Goal: Book appointment/travel/reservation

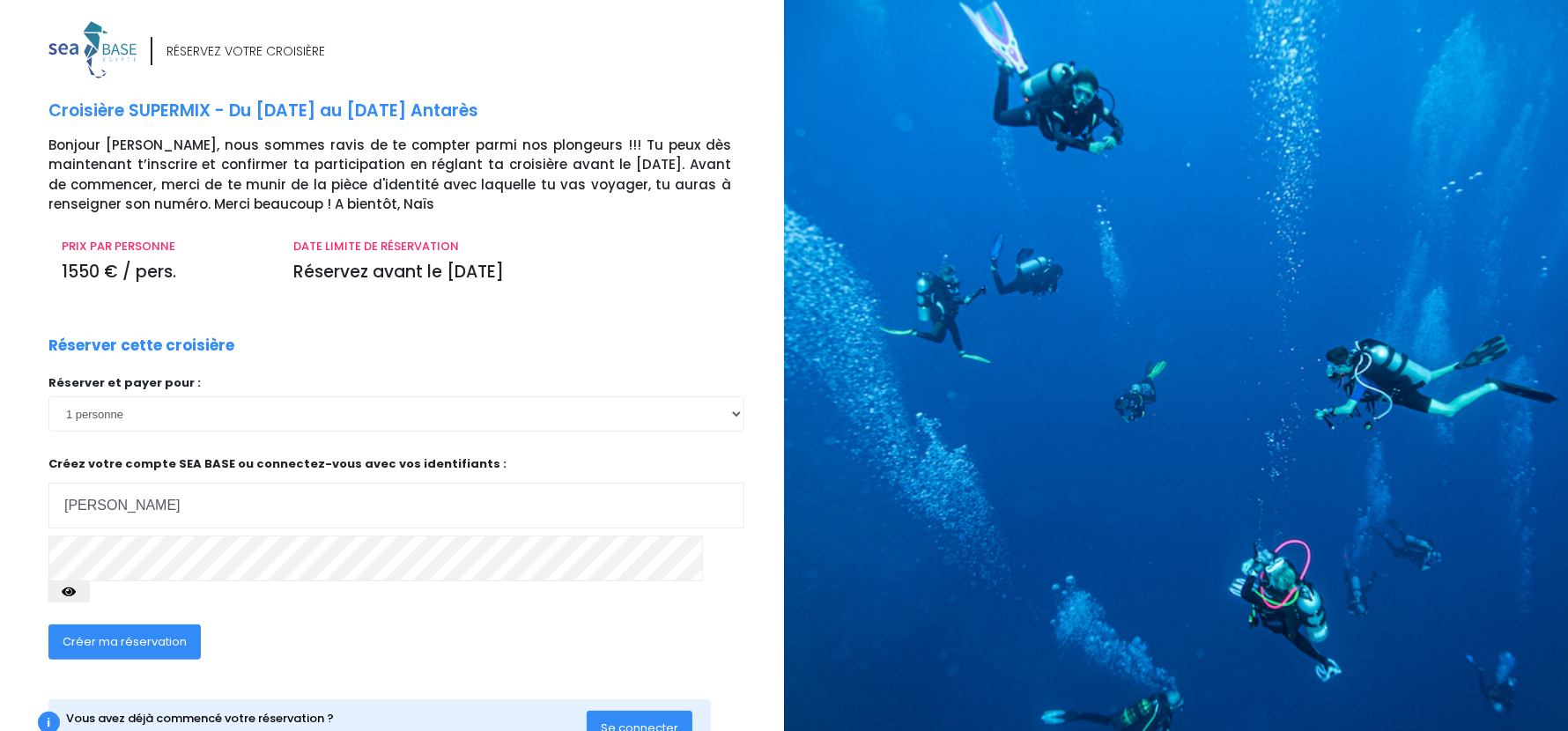
type input "[EMAIL_ADDRESS][DOMAIN_NAME]"
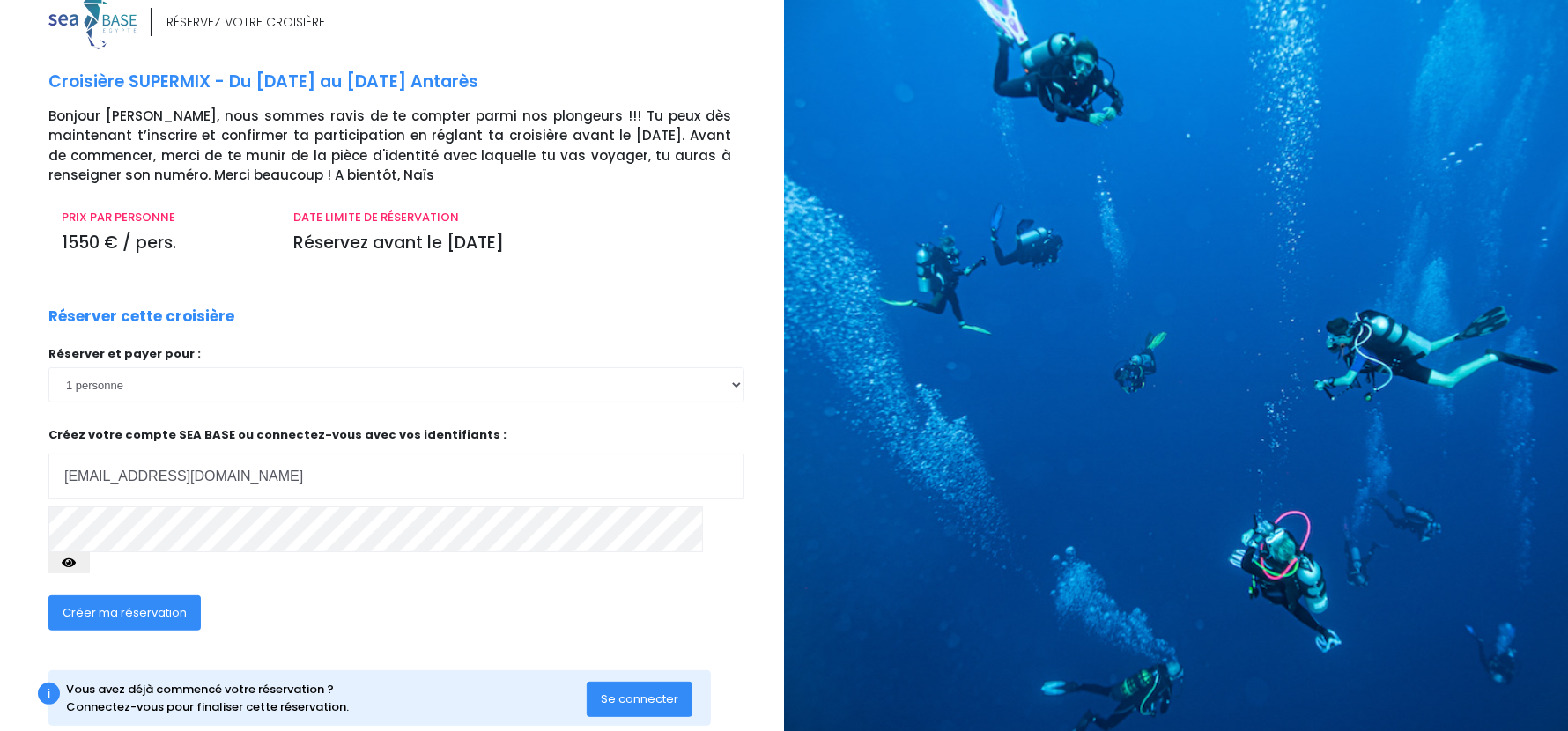
scroll to position [46, 0]
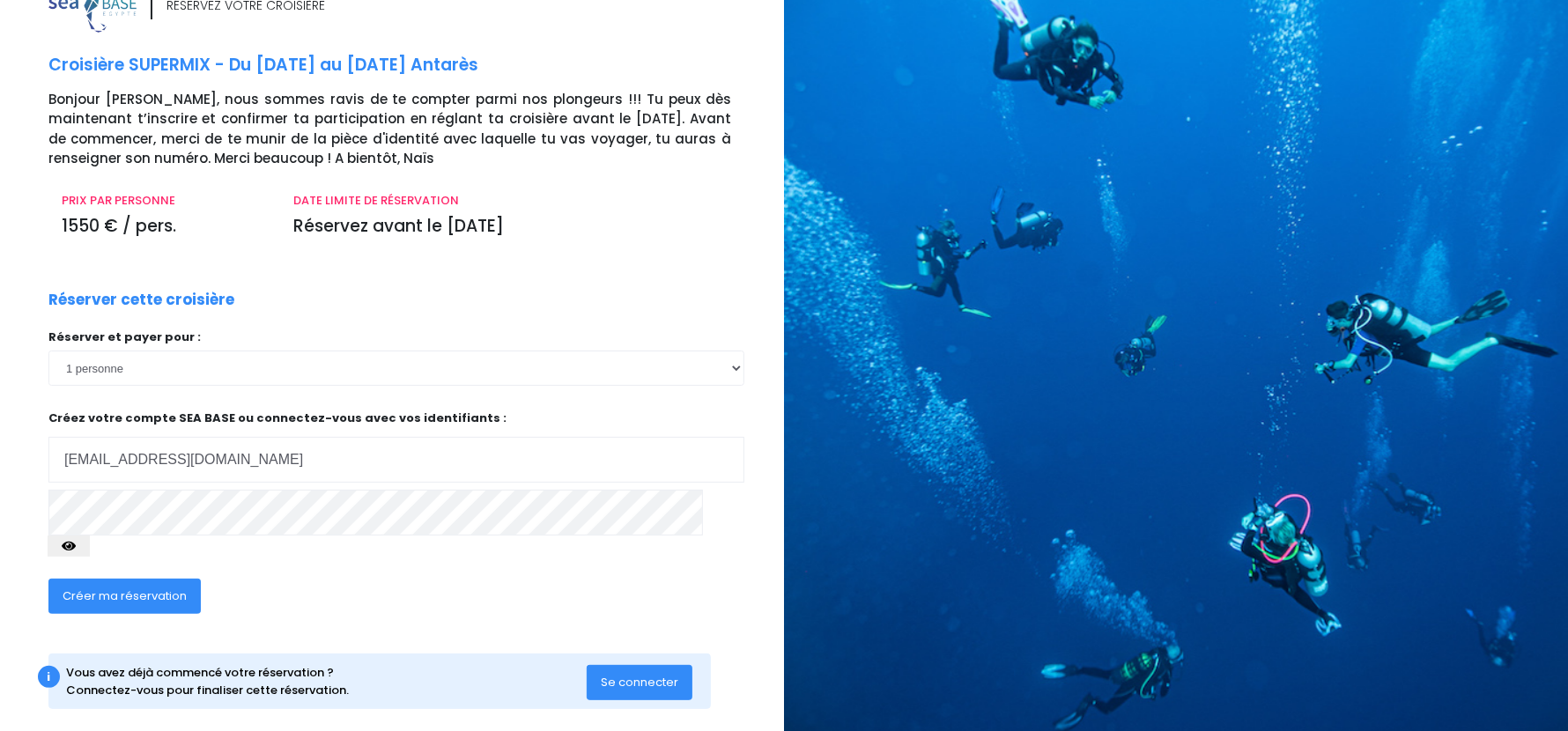
click at [75, 547] on icon "button" at bounding box center [68, 547] width 14 height 0
click at [103, 588] on span "Créer ma réservation" at bounding box center [124, 596] width 124 height 17
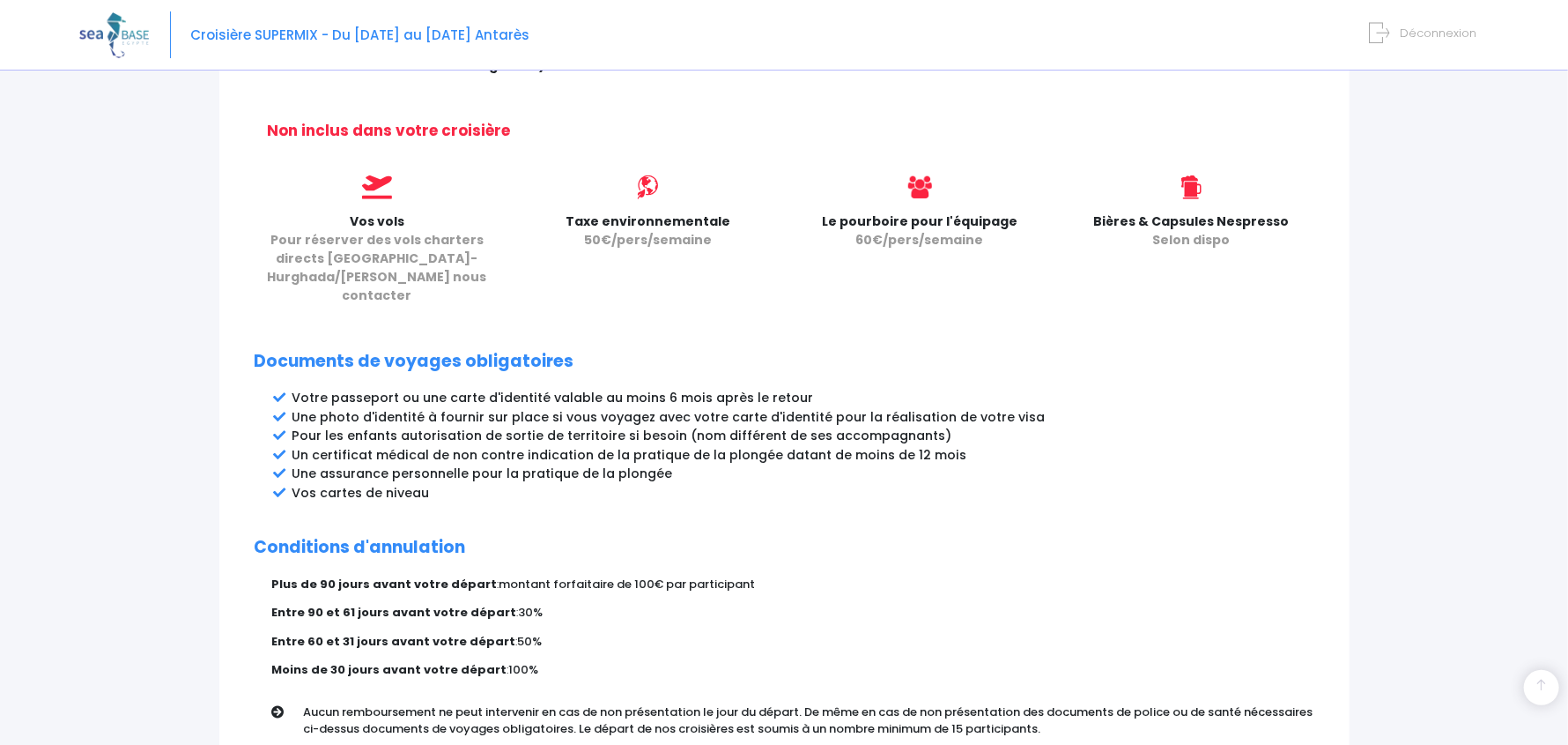
scroll to position [704, 0]
drag, startPoint x: 320, startPoint y: 395, endPoint x: 674, endPoint y: 397, distance: 354.0
click at [674, 427] on li "Pour les enfants autorisation de sortie de territoire si besoin (nom différent …" at bounding box center [803, 435] width 1023 height 19
drag, startPoint x: 369, startPoint y: 416, endPoint x: 528, endPoint y: 416, distance: 159.0
click at [528, 446] on li "Un certificat médical de non contre indication de la pratique de la plongée dat…" at bounding box center [803, 455] width 1023 height 19
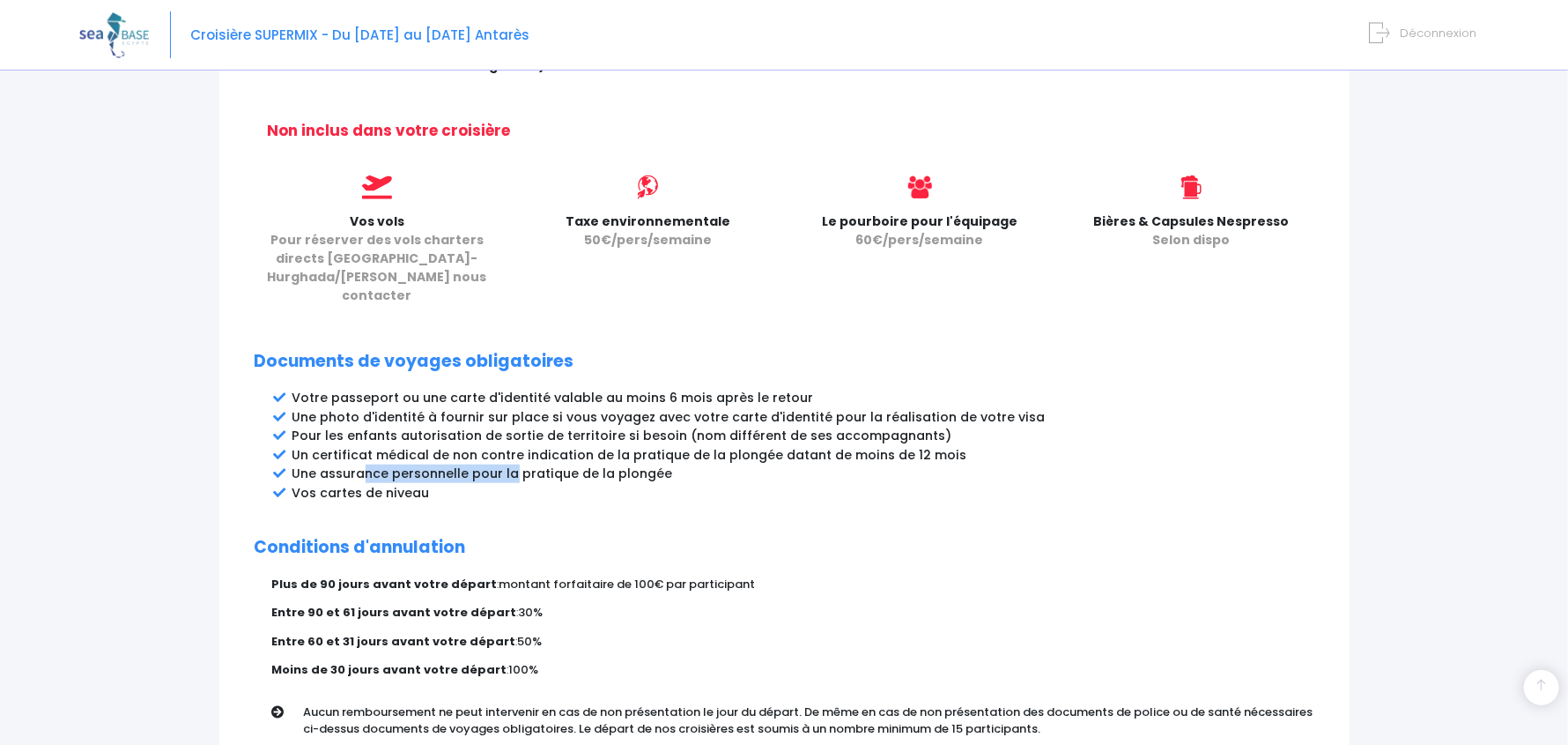
drag, startPoint x: 362, startPoint y: 433, endPoint x: 511, endPoint y: 434, distance: 149.0
click at [511, 464] on li "Une assurance personnelle pour la pratique de la plongée" at bounding box center [803, 473] width 1023 height 19
drag, startPoint x: 302, startPoint y: 455, endPoint x: 416, endPoint y: 453, distance: 114.0
click at [416, 484] on li "Vos cartes de niveau" at bounding box center [803, 493] width 1023 height 19
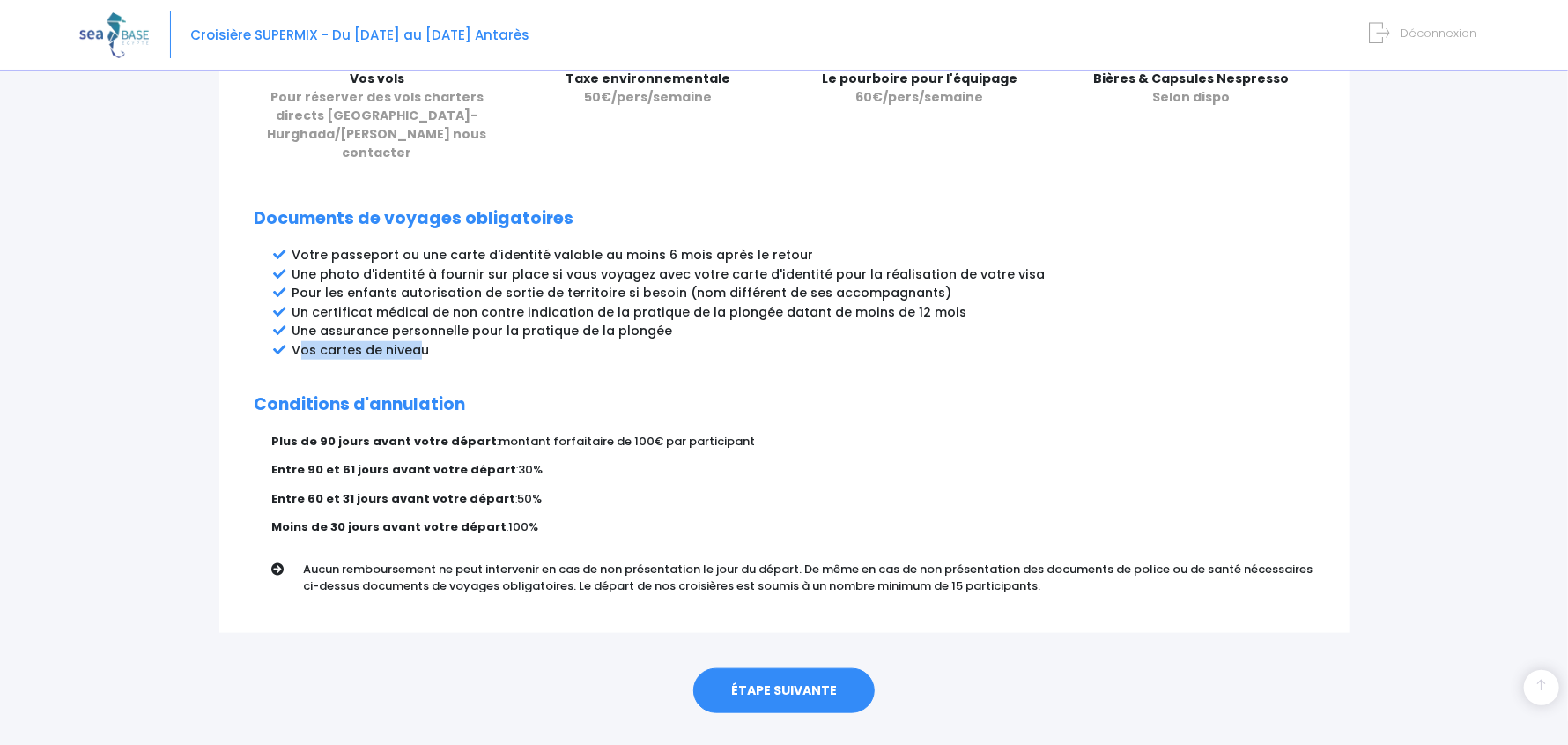
scroll to position [848, 0]
click at [789, 668] on link "ÉTAPE SUIVANTE" at bounding box center [784, 690] width 181 height 46
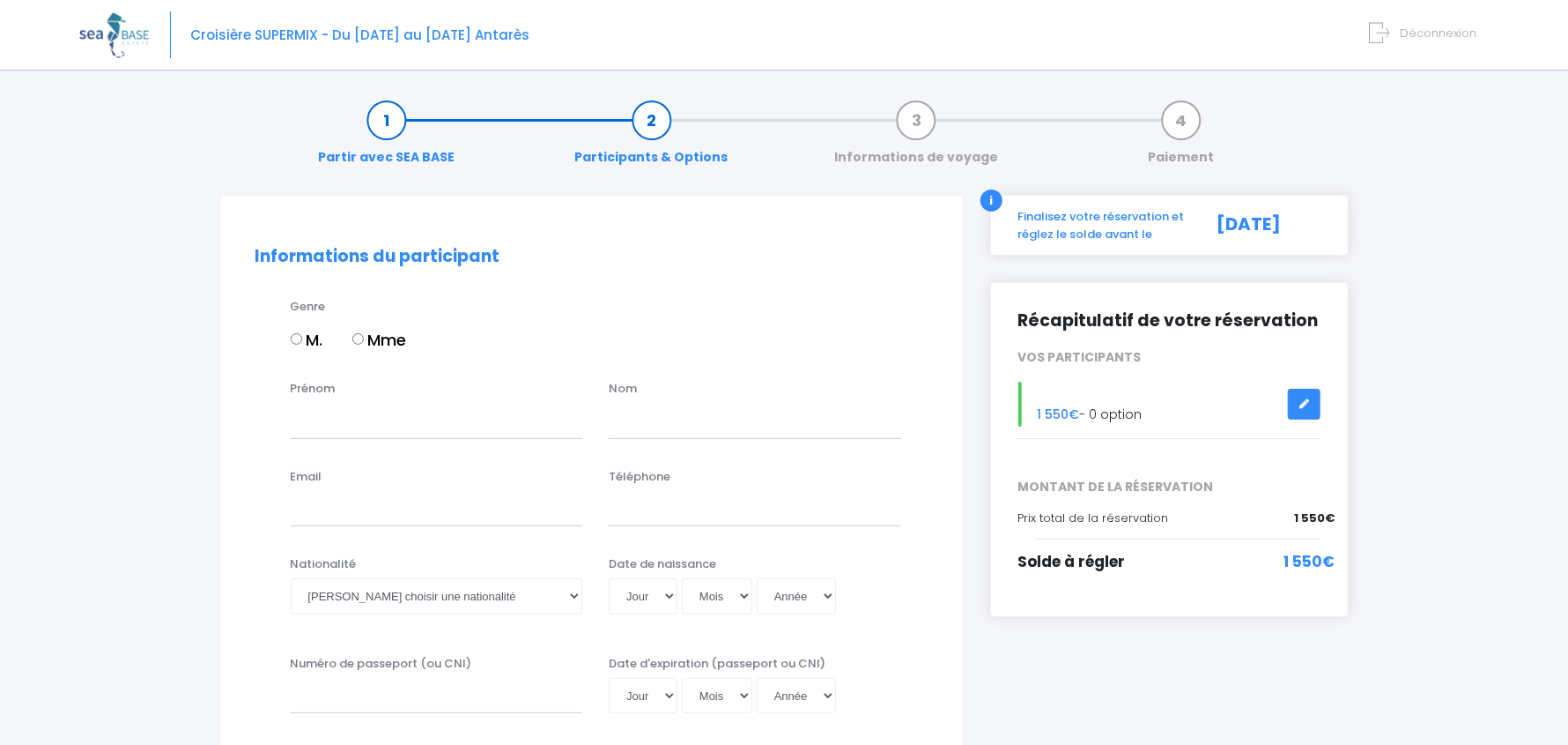
click at [360, 328] on label "Mme" at bounding box center [379, 340] width 55 height 24
click at [360, 333] on input "Mme" at bounding box center [358, 339] width 12 height 12
radio input "true"
click at [368, 432] on input "Prénom" at bounding box center [436, 421] width 293 height 36
type input "[PERSON_NAME]"
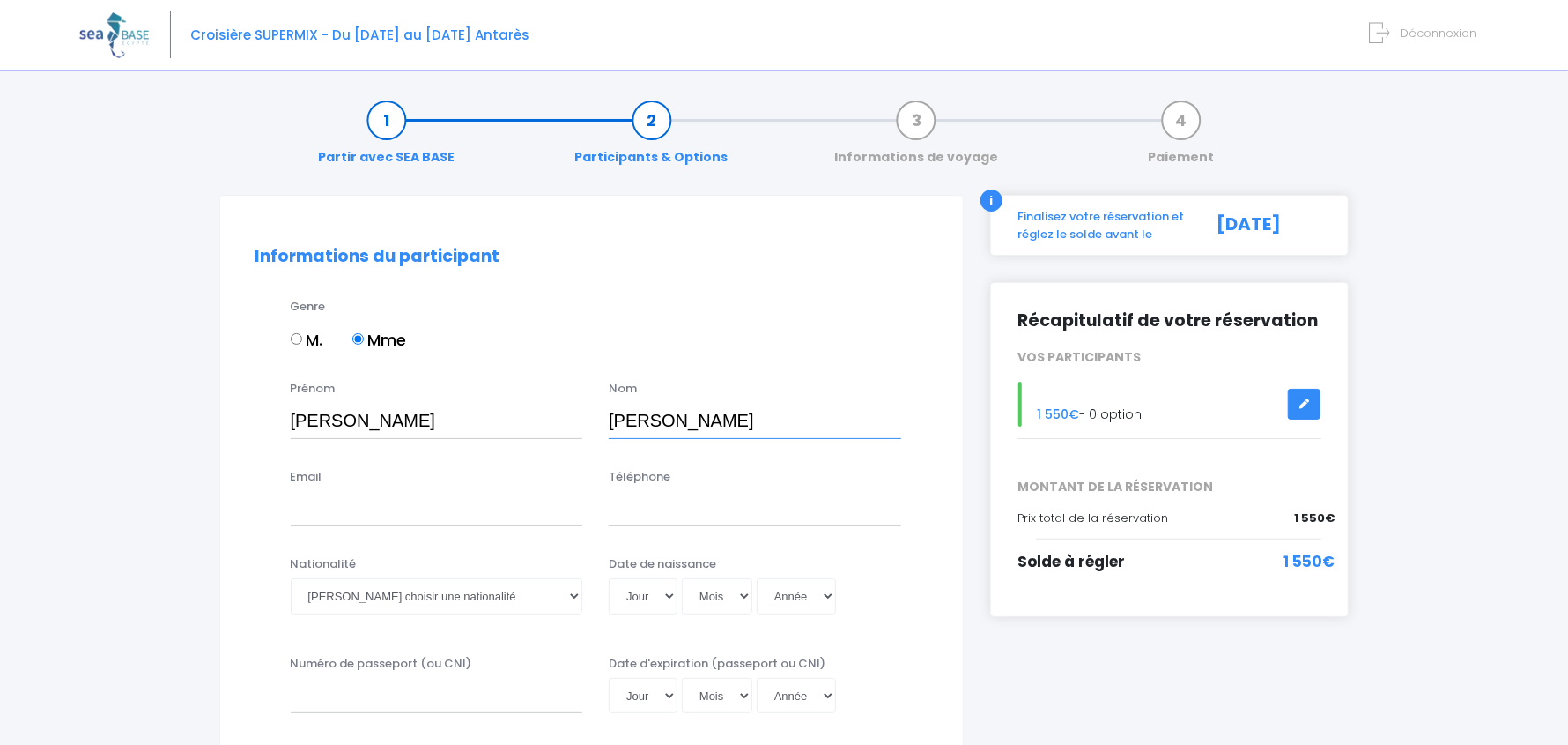
type input "[PERSON_NAME]"
type input "[EMAIL_ADDRESS][DOMAIN_NAME]"
drag, startPoint x: 619, startPoint y: 505, endPoint x: 604, endPoint y: 504, distance: 15.0
click at [604, 504] on div "Téléphone 0686574238" at bounding box center [756, 497] width 319 height 59
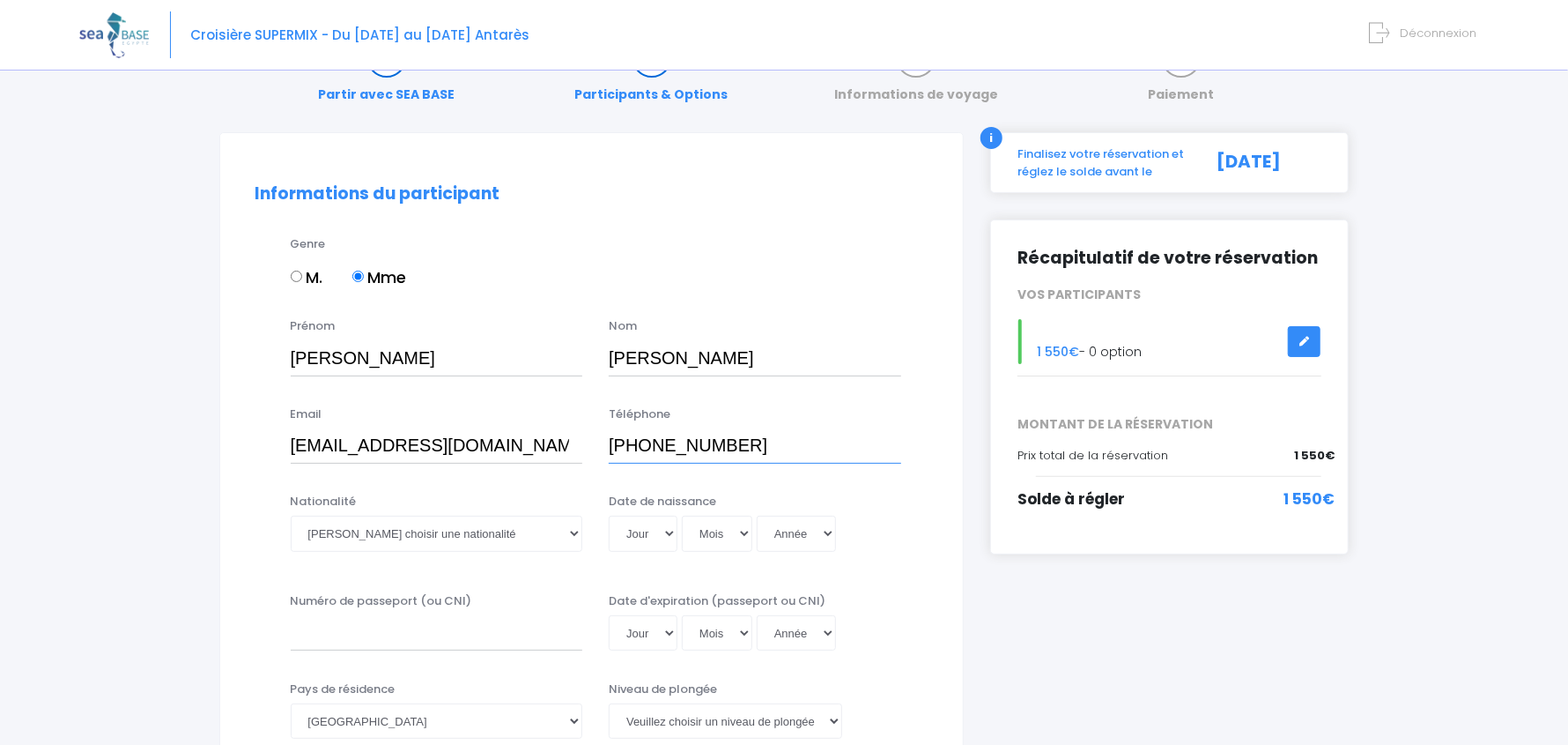
scroll to position [265, 0]
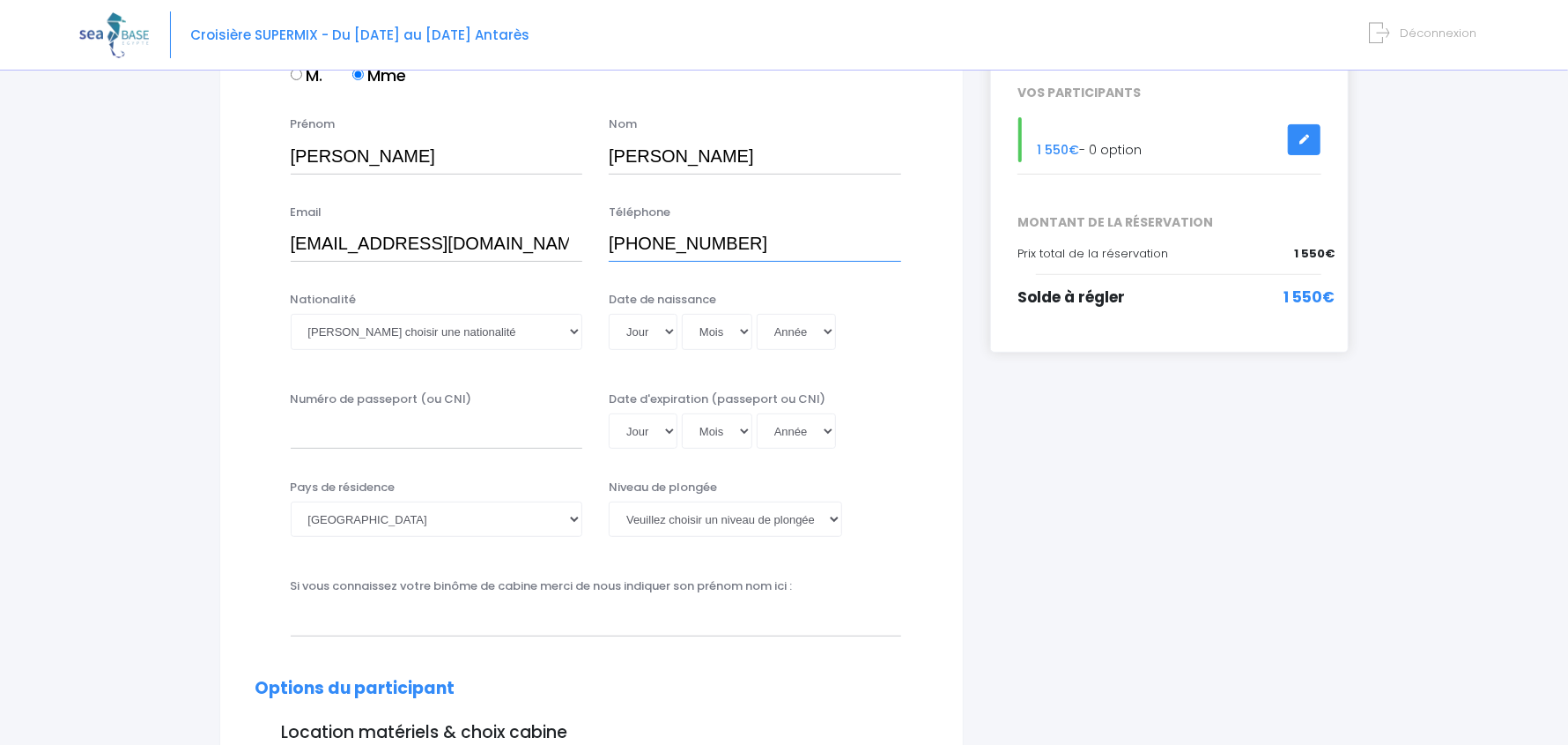
type input "+33686574238"
click at [440, 324] on select "Veuillez choisir une nationalité Afghane Albanaise Algerienne Allemande America…" at bounding box center [436, 331] width 293 height 36
select select "Française"
click at [291, 313] on select "Veuillez choisir une nationalité Afghane Albanaise Algerienne Allemande America…" at bounding box center [436, 331] width 293 height 36
click at [645, 333] on select "Jour 01 02 03 04 05 06 07 08 09 10 11 12 13 14 15 16 17 18 19 20 21 22 23 24 25…" at bounding box center [643, 331] width 68 height 36
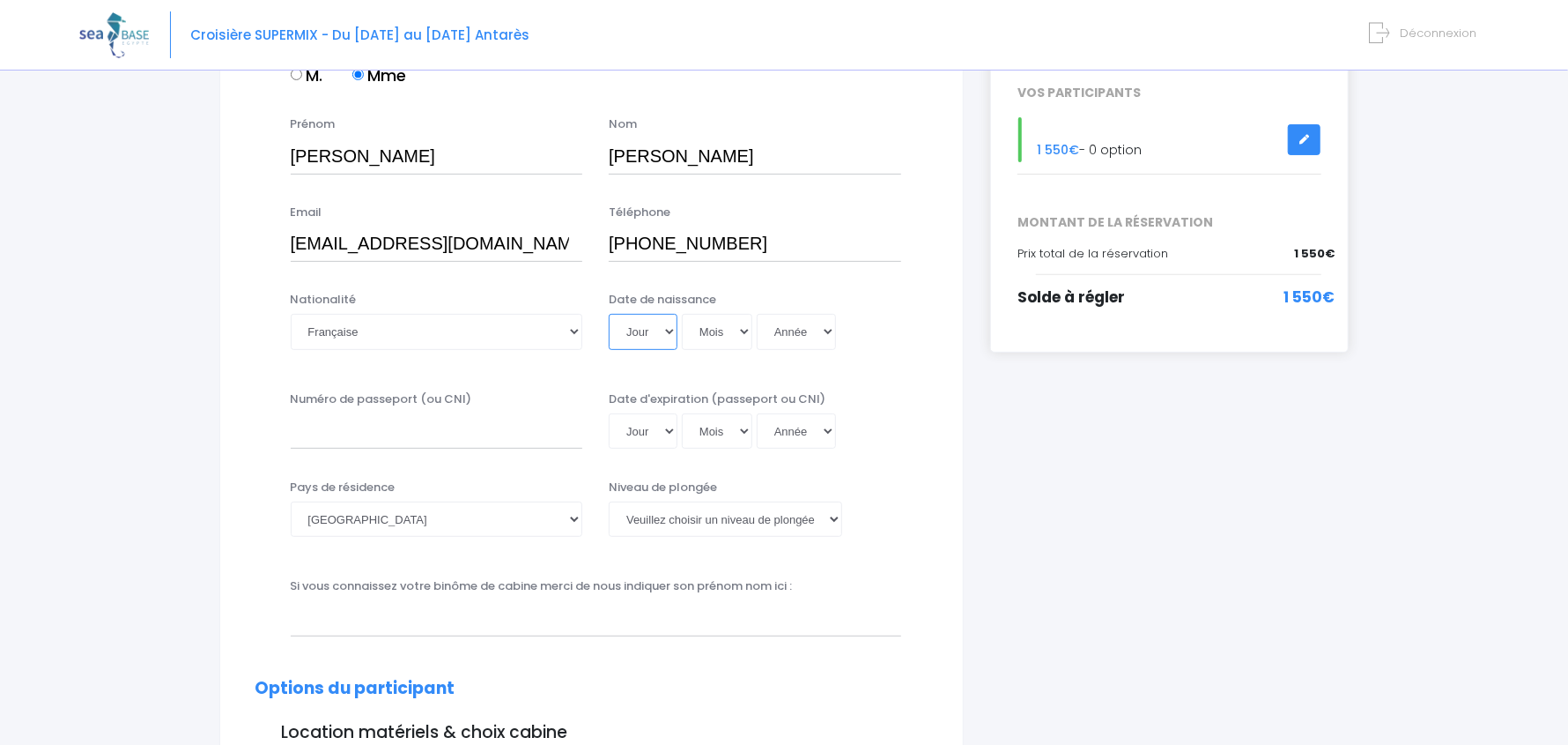
select select "01"
click at [609, 313] on select "Jour 01 02 03 04 05 06 07 08 09 10 11 12 13 14 15 16 17 18 19 20 21 22 23 24 25…" at bounding box center [643, 331] width 68 height 36
click at [708, 328] on select "Mois 01 02 03 04 05 06 07 08 09 10 11 12" at bounding box center [717, 331] width 70 height 36
select select "12"
click at [682, 313] on select "Mois 01 02 03 04 05 06 07 08 09 10 11 12" at bounding box center [717, 331] width 70 height 36
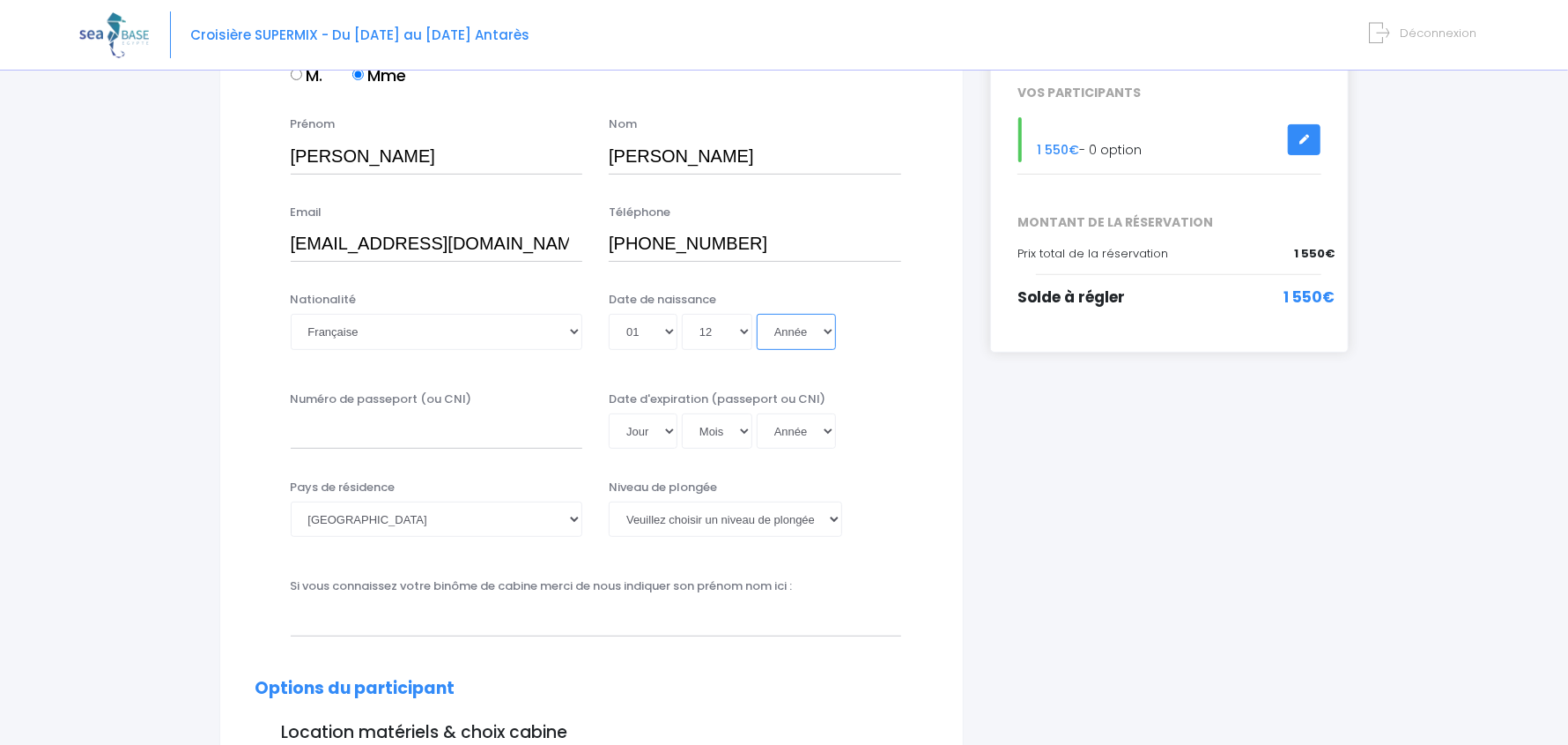
click at [799, 338] on select "Année 2045 2044 2043 2042 2041 2040 2039 2038 2037 2036 2035 2034 2033 2032 203…" at bounding box center [796, 331] width 79 height 36
select select "1988"
click at [757, 313] on select "Année 2045 2044 2043 2042 2041 2040 2039 2038 2037 2036 2035 2034 2033 2032 203…" at bounding box center [796, 331] width 79 height 36
type input "1988-12-01"
click at [465, 430] on input "Numéro de passeport (ou CNI)" at bounding box center [436, 432] width 293 height 36
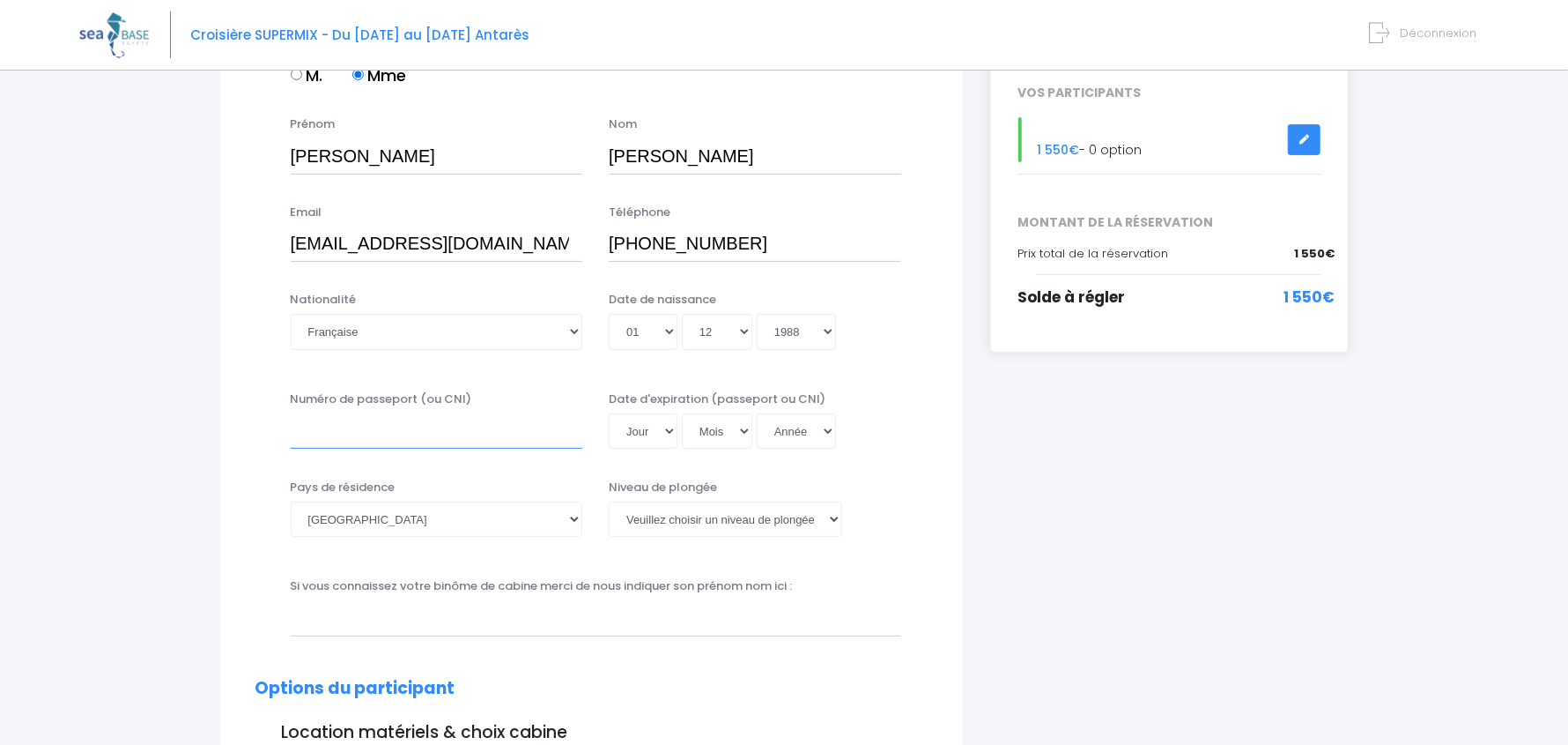
type input "24KA89470"
click at [645, 435] on select "Jour 01 02 03 04 05 06 07 08 09 10 11 12 13 14 15 16 17 18 19 20 21 22 23 24 25…" at bounding box center [643, 432] width 68 height 36
select select "17"
click at [609, 414] on select "Jour 01 02 03 04 05 06 07 08 09 10 11 12 13 14 15 16 17 18 19 20 21 22 23 24 25…" at bounding box center [643, 432] width 68 height 36
click at [724, 429] on select "Mois 01 02 03 04 05 06 07 08 09 10 11 12" at bounding box center [717, 432] width 70 height 36
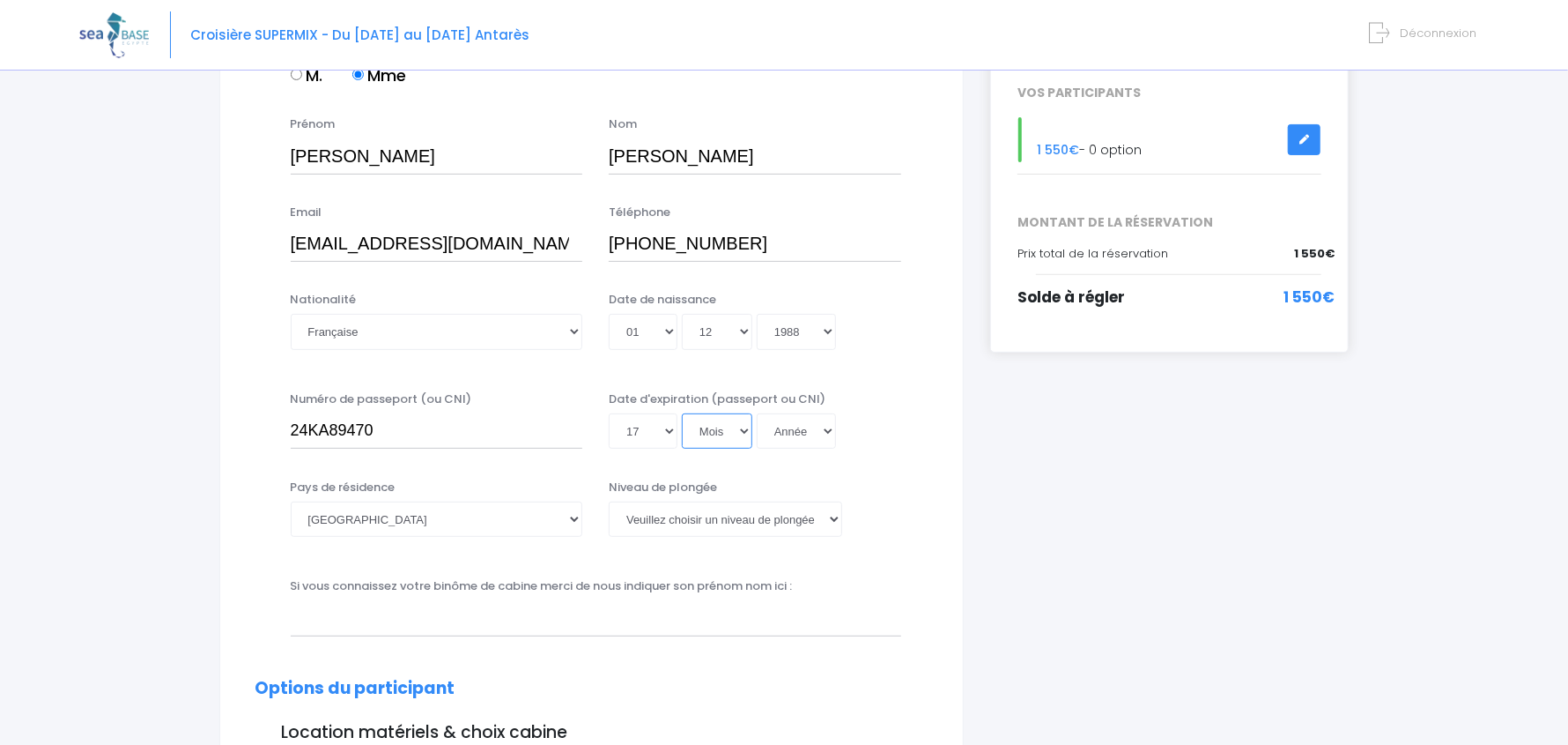
select select "12"
click at [682, 414] on select "Mois 01 02 03 04 05 06 07 08 09 10 11 12" at bounding box center [717, 432] width 70 height 36
click at [785, 432] on select "Année 2045 2044 2043 2042 2041 2040 2039 2038 2037 2036 2035 2034 2033 2032 203…" at bounding box center [796, 432] width 79 height 36
select select "2034"
click at [757, 414] on select "Année 2045 2044 2043 2042 2041 2040 2039 2038 2037 2036 2035 2034 2033 2032 203…" at bounding box center [796, 432] width 79 height 36
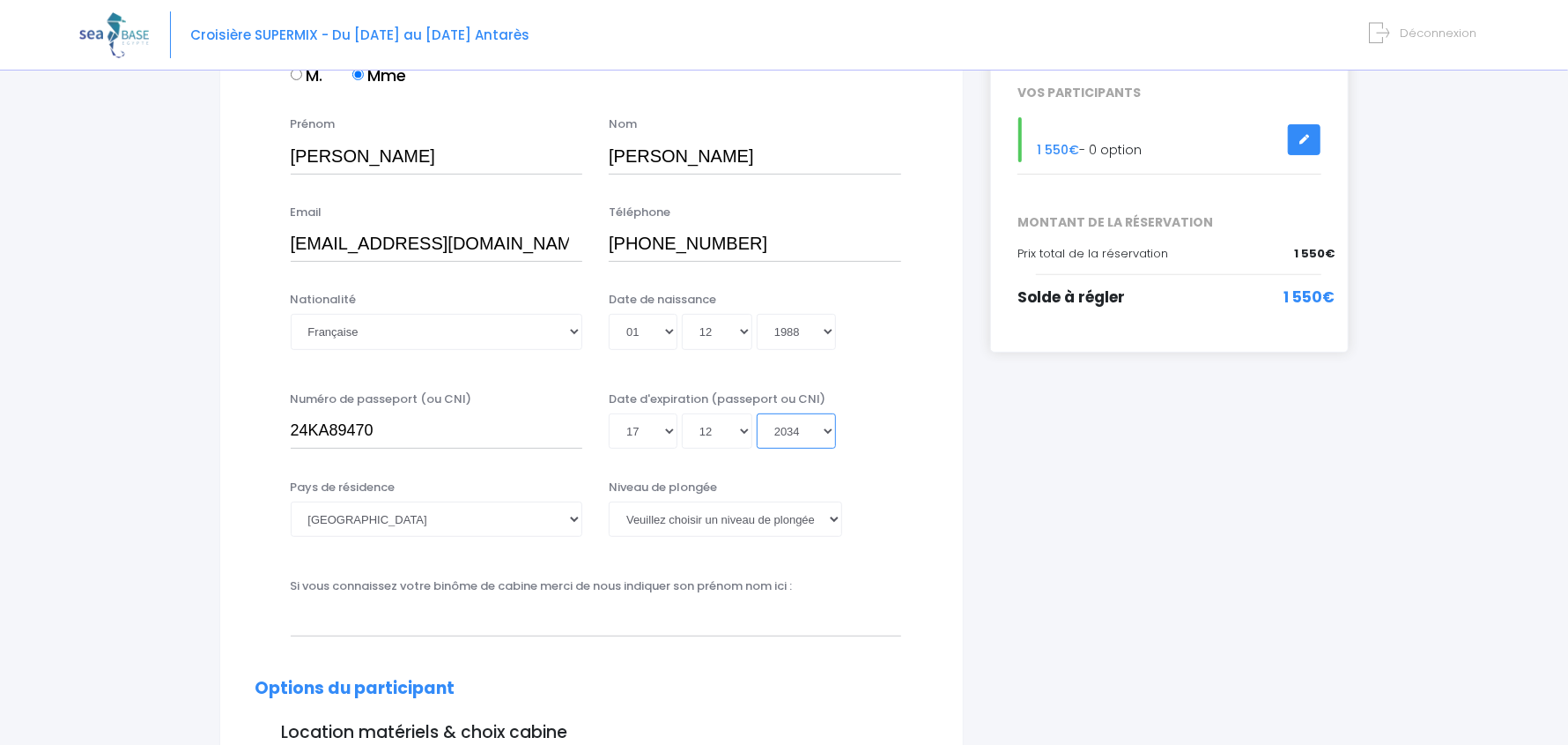
type input "[DATE]"
click at [694, 518] on select "Veuillez choisir un niveau de plongée Non plongeur Junior OW diver Adventure OW…" at bounding box center [725, 520] width 233 height 36
select select "PE40"
click at [609, 502] on select "Veuillez choisir un niveau de plongée Non plongeur Junior OW diver Adventure OW…" at bounding box center [725, 520] width 233 height 36
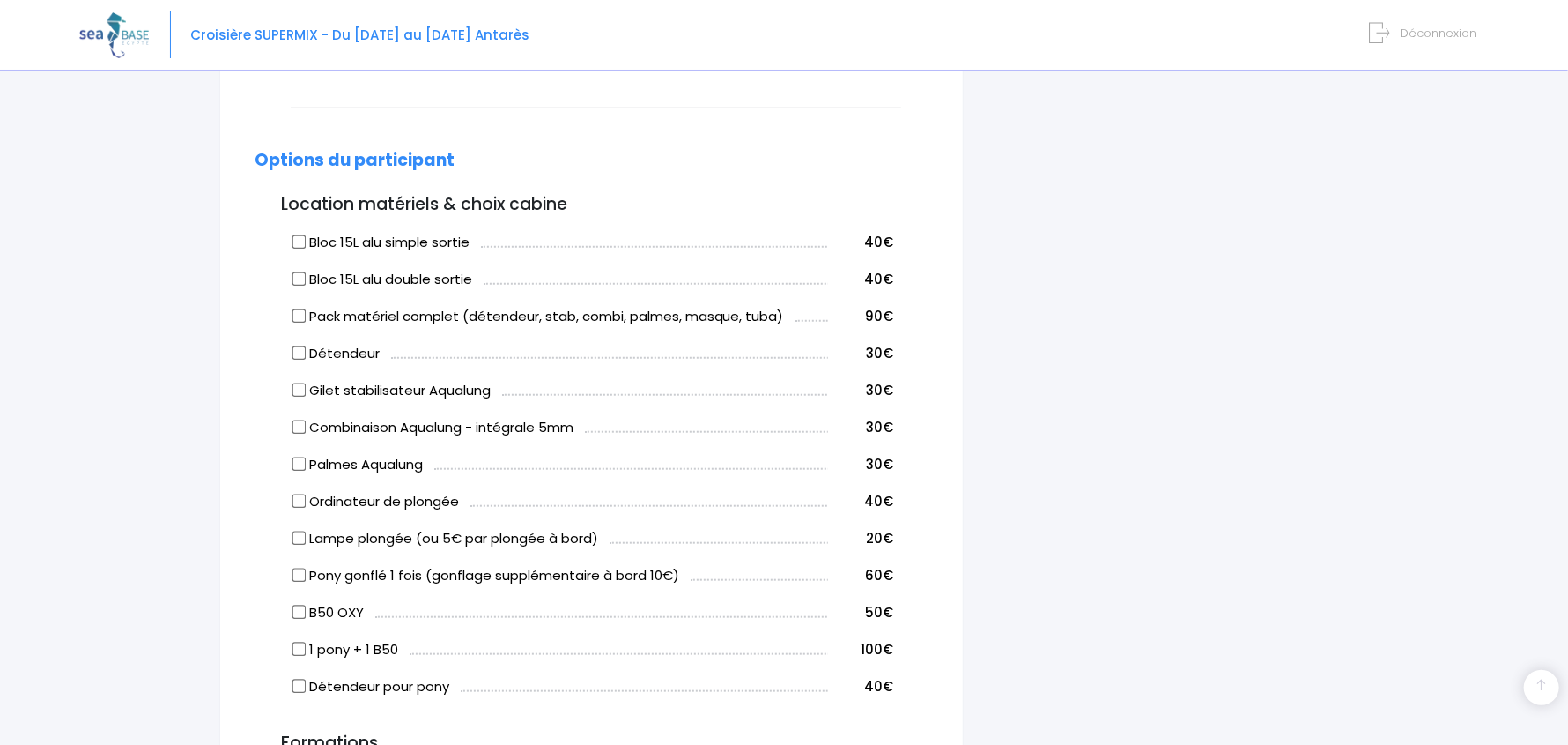
scroll to position [1057, 0]
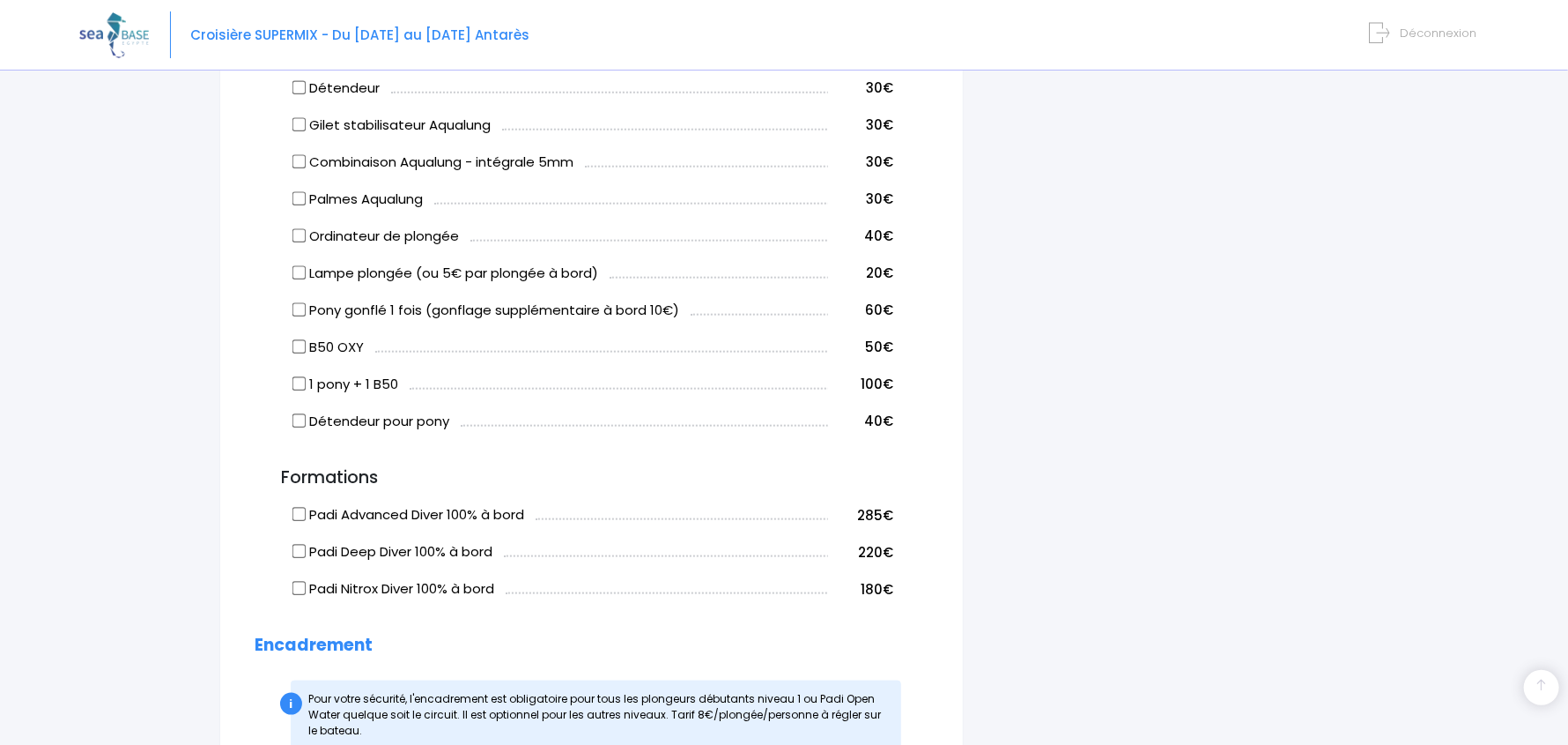
click at [395, 513] on label "Padi Advanced Diver 100% à bord" at bounding box center [409, 515] width 231 height 20
click at [305, 513] on input "Padi Advanced Diver 100% à bord" at bounding box center [299, 515] width 14 height 14
checkbox input "true"
drag, startPoint x: 530, startPoint y: 510, endPoint x: 313, endPoint y: 514, distance: 217.0
click at [313, 514] on label "Padi Advanced Diver 100% à bord" at bounding box center [409, 515] width 231 height 20
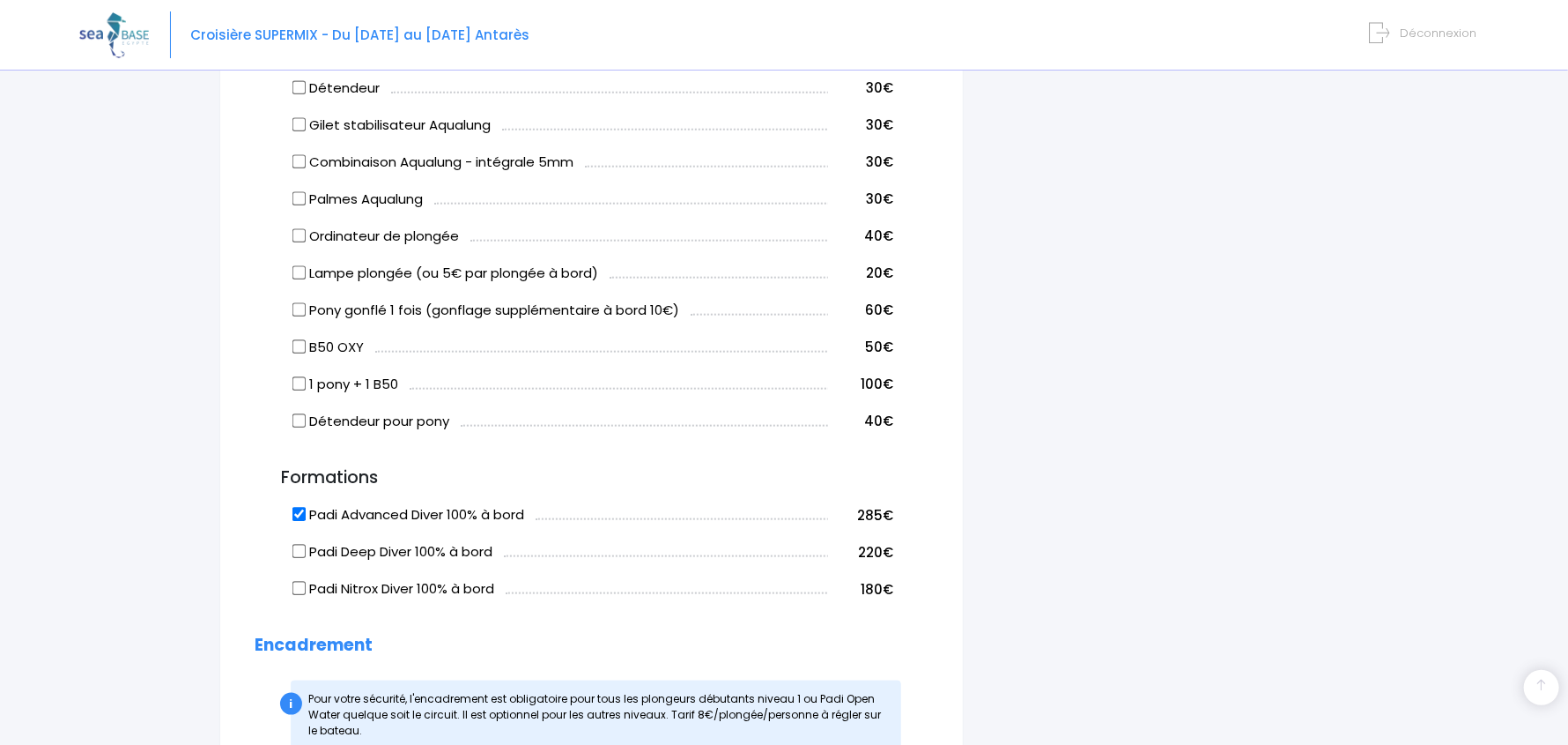
copy label "Padi Advanced Diver 100% à bord"
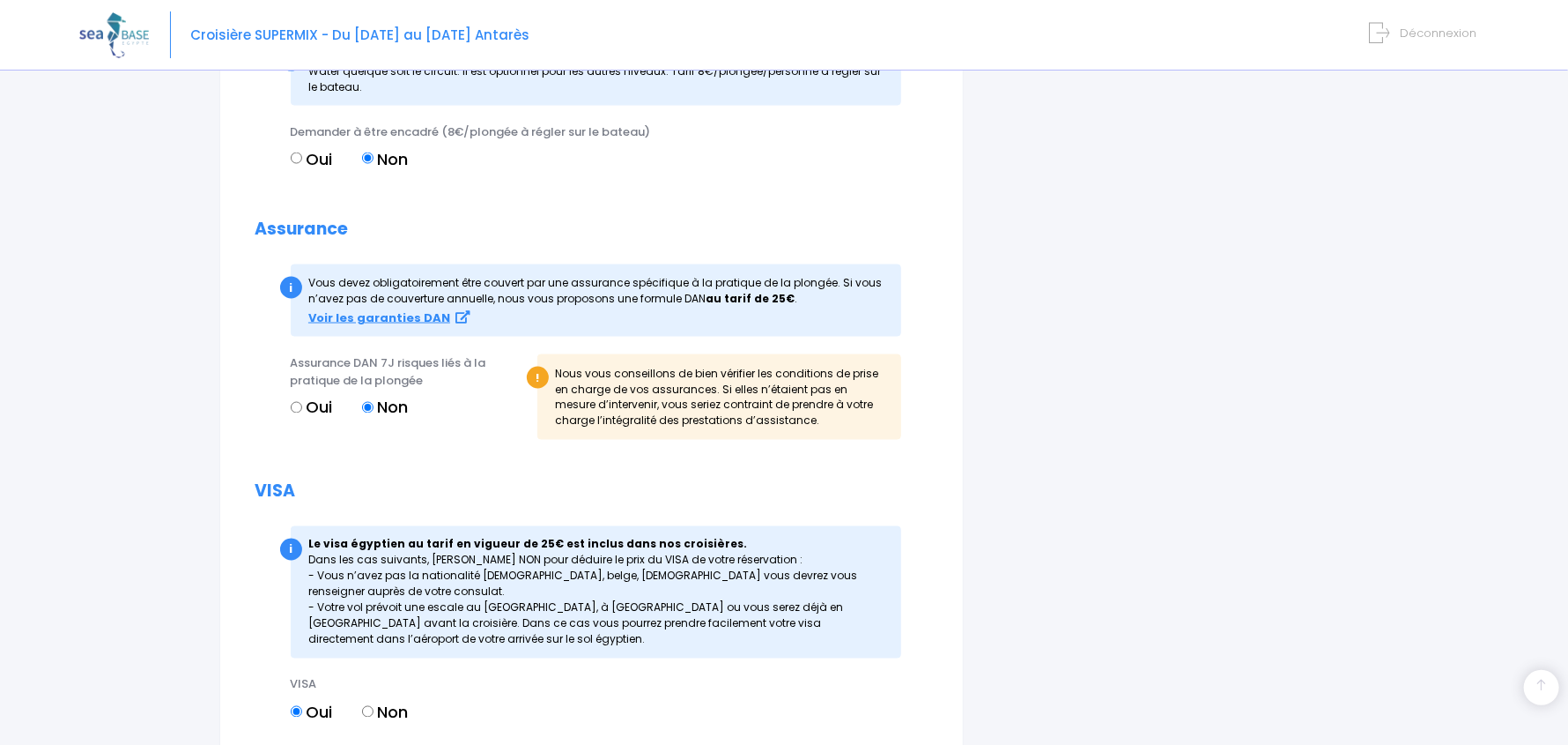
scroll to position [1700, 0]
drag, startPoint x: 365, startPoint y: 621, endPoint x: 631, endPoint y: 617, distance: 266.0
click at [631, 617] on div "i Le visa égyptien au tarif en vigueur de 25€ est inclus dans nos croisières. D…" at bounding box center [596, 592] width 611 height 132
click at [624, 636] on div "i Le visa égyptien au tarif en vigueur de 25€ est inclus dans nos croisières. D…" at bounding box center [596, 592] width 611 height 132
drag, startPoint x: 627, startPoint y: 606, endPoint x: 702, endPoint y: 606, distance: 75.0
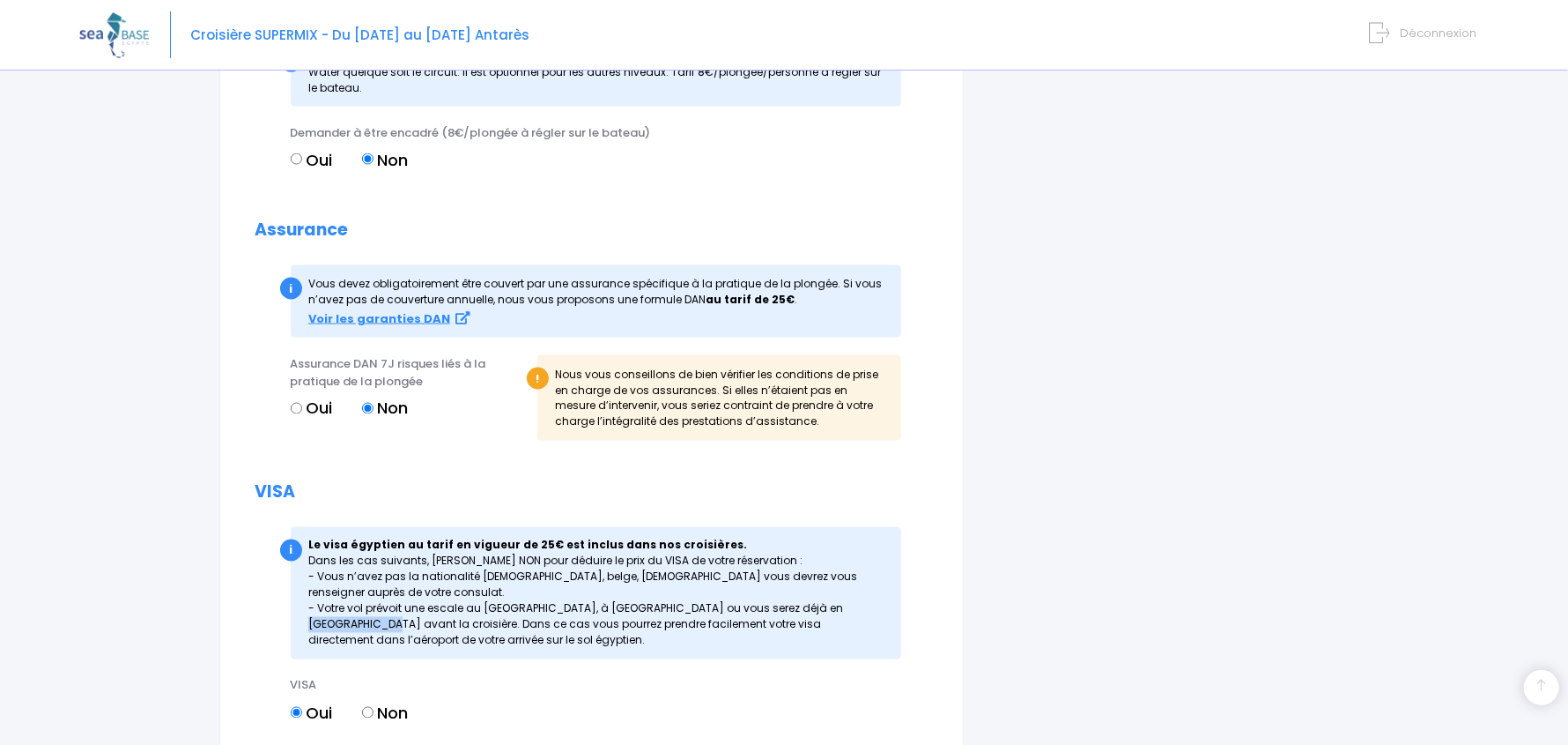
click at [702, 606] on div "i Le visa égyptien au tarif en vigueur de 25€ est inclus dans nos croisières. D…" at bounding box center [596, 592] width 611 height 132
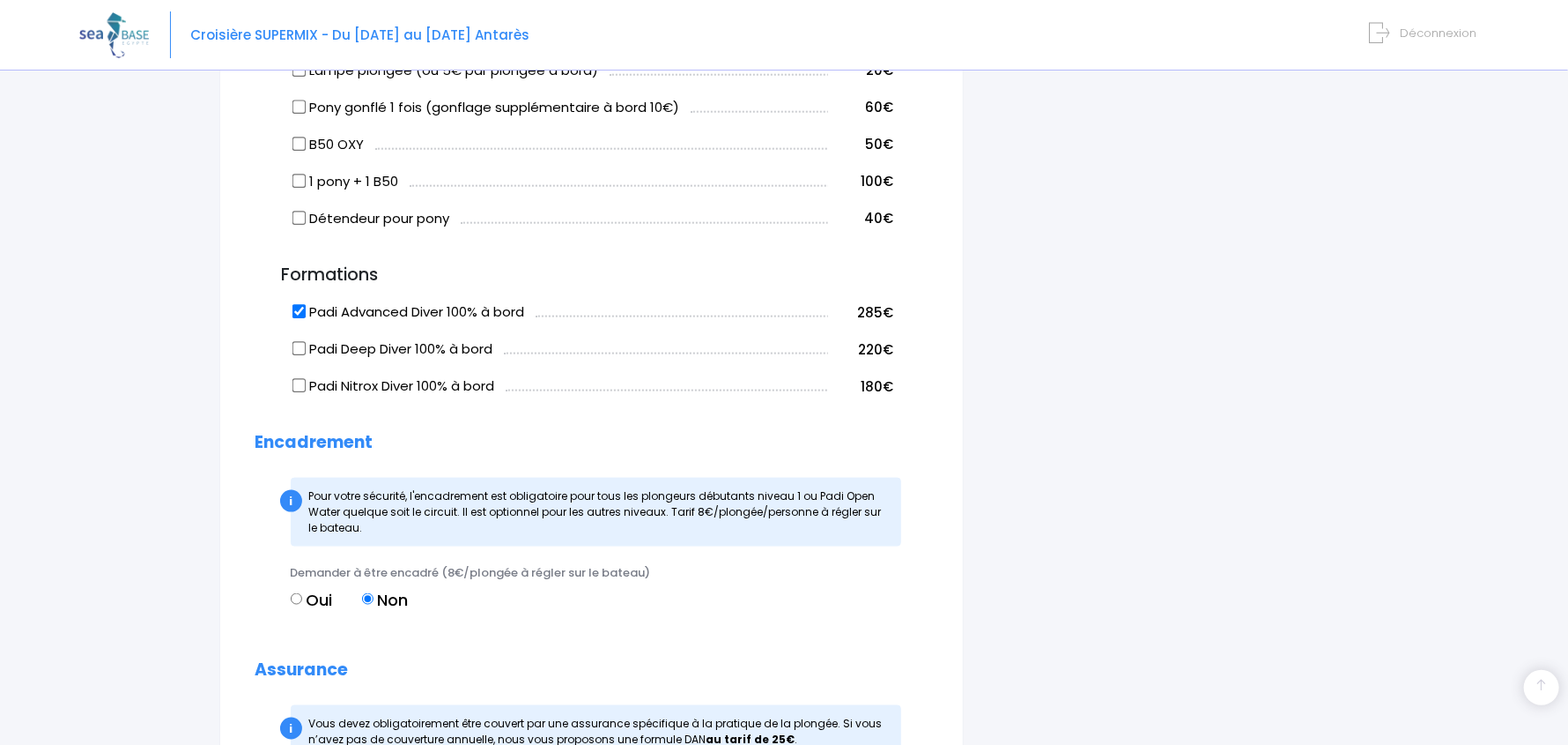
scroll to position [1260, 0]
drag, startPoint x: 314, startPoint y: 347, endPoint x: 496, endPoint y: 347, distance: 182.0
click at [493, 347] on label "Padi Deep Diver 100% à bord" at bounding box center [393, 350] width 199 height 20
copy label "Padi Deep Diver 100% à bord"
drag, startPoint x: 454, startPoint y: 497, endPoint x: 453, endPoint y: 511, distance: 14.0
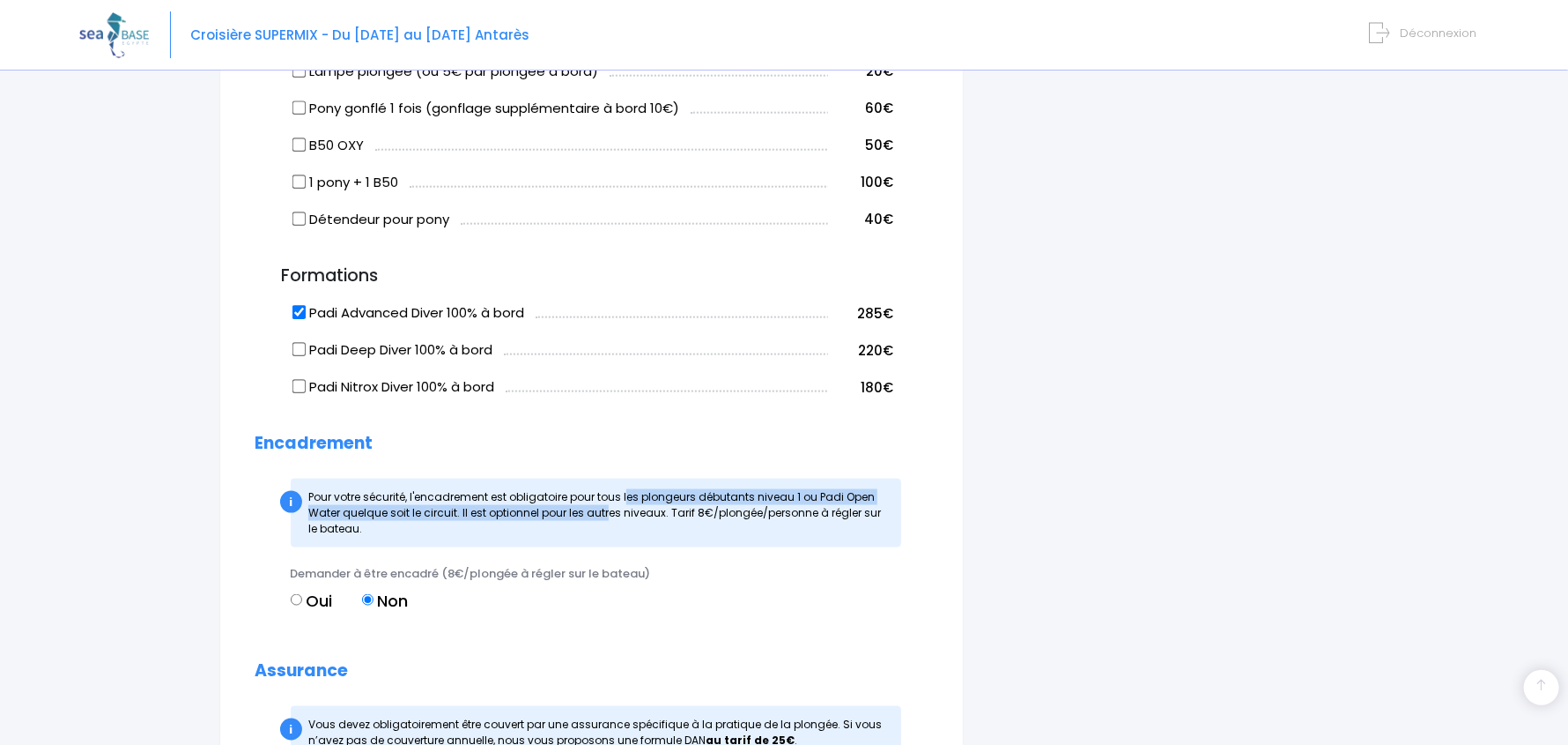
click at [453, 511] on span "Pour votre sécurité, l'encadrement est obligatoire pour tous les plongeurs débu…" at bounding box center [595, 512] width 573 height 47
click at [297, 595] on input "Oui" at bounding box center [297, 600] width 12 height 12
radio input "true"
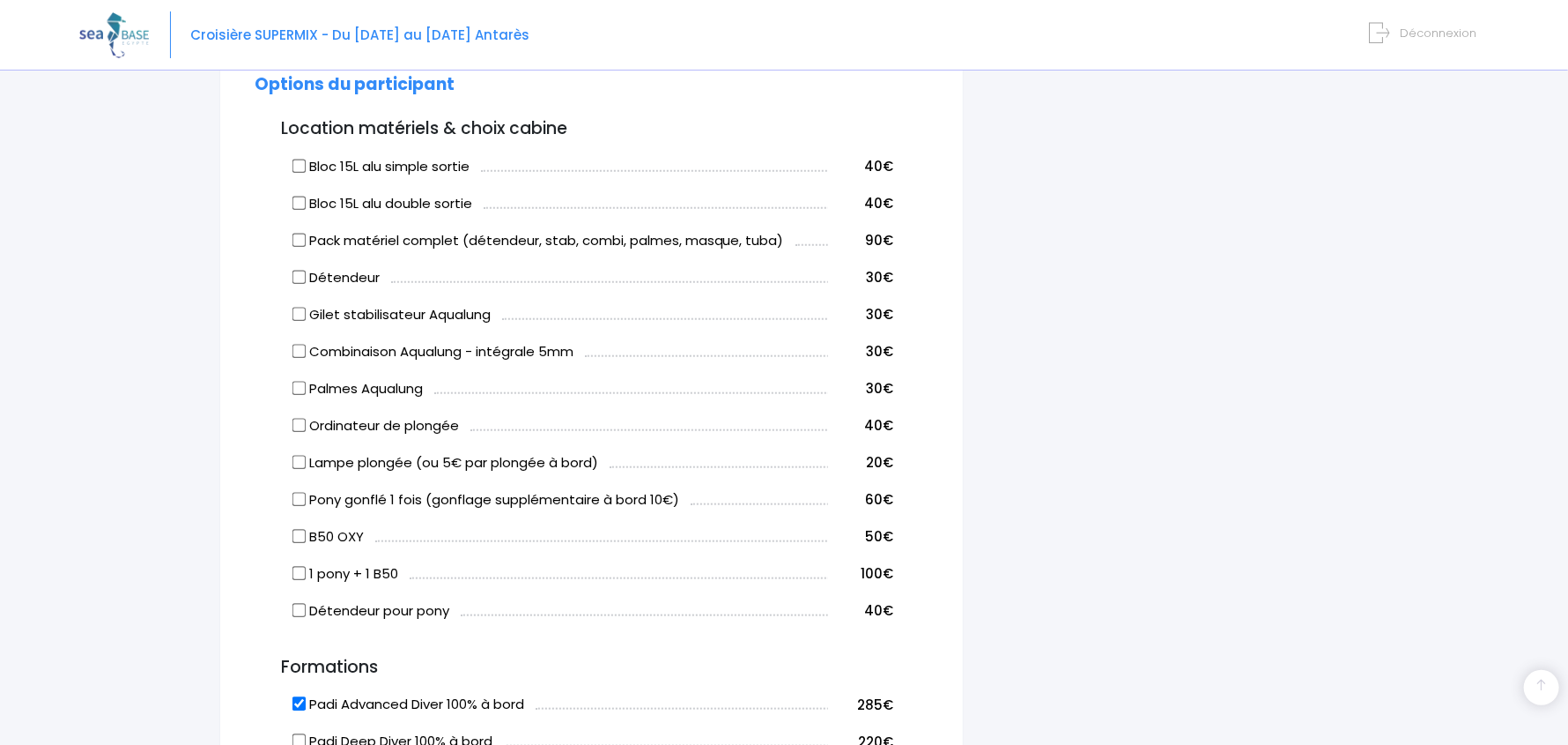
scroll to position [907, 0]
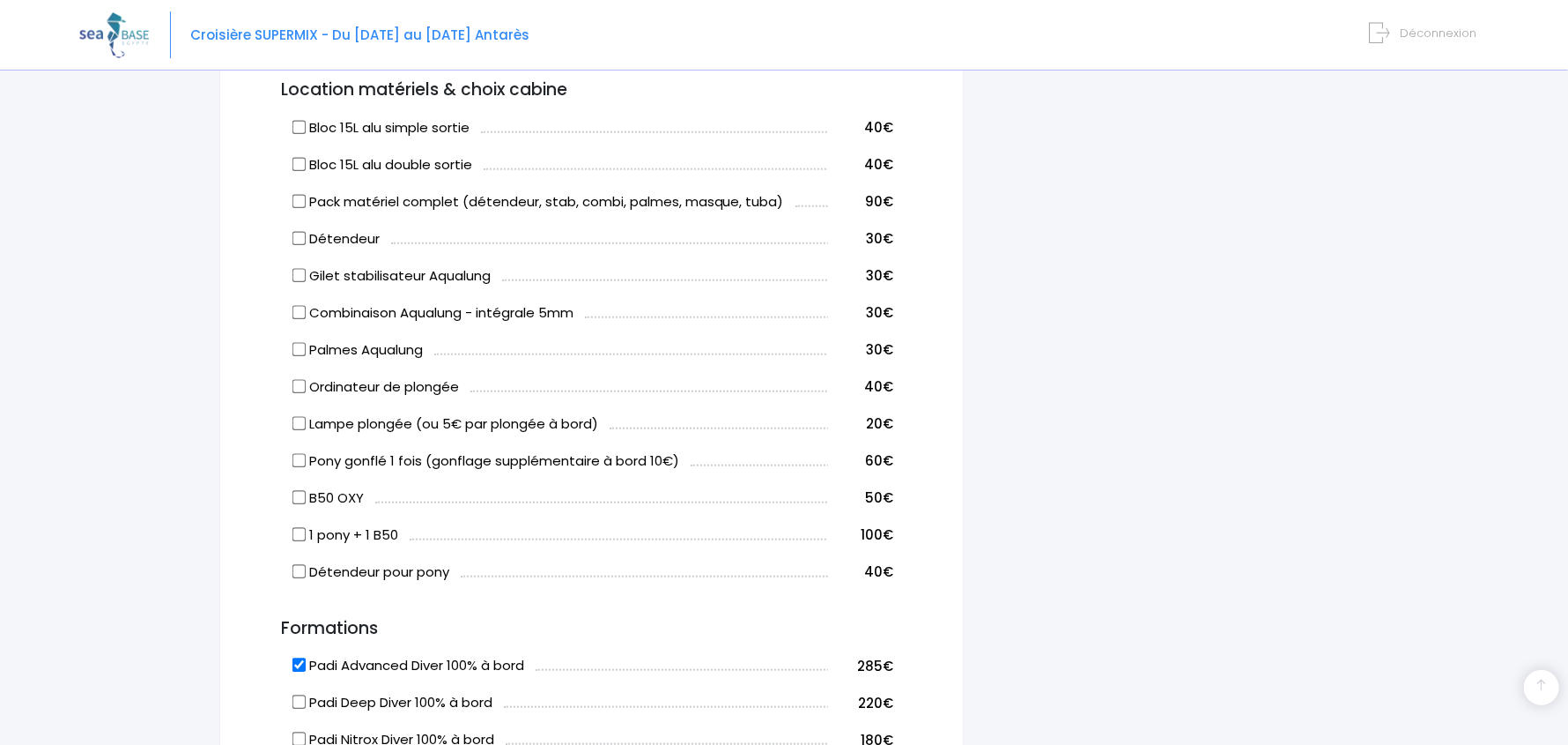
click at [303, 169] on input "Bloc 15L alu double sortie" at bounding box center [299, 164] width 14 height 14
checkbox input "true"
click at [299, 381] on input "Ordinateur de plongée" at bounding box center [299, 386] width 14 height 14
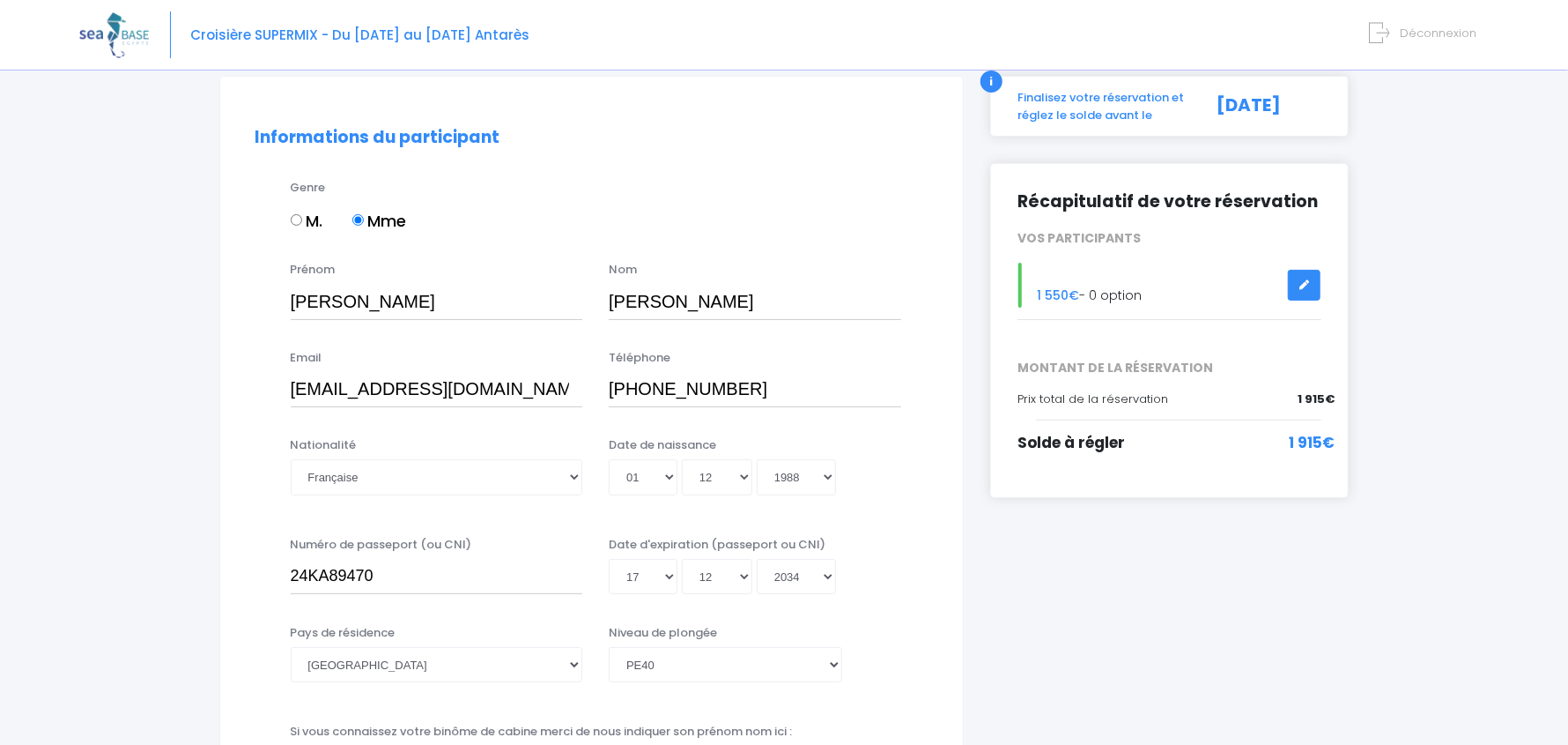
scroll to position [114, 0]
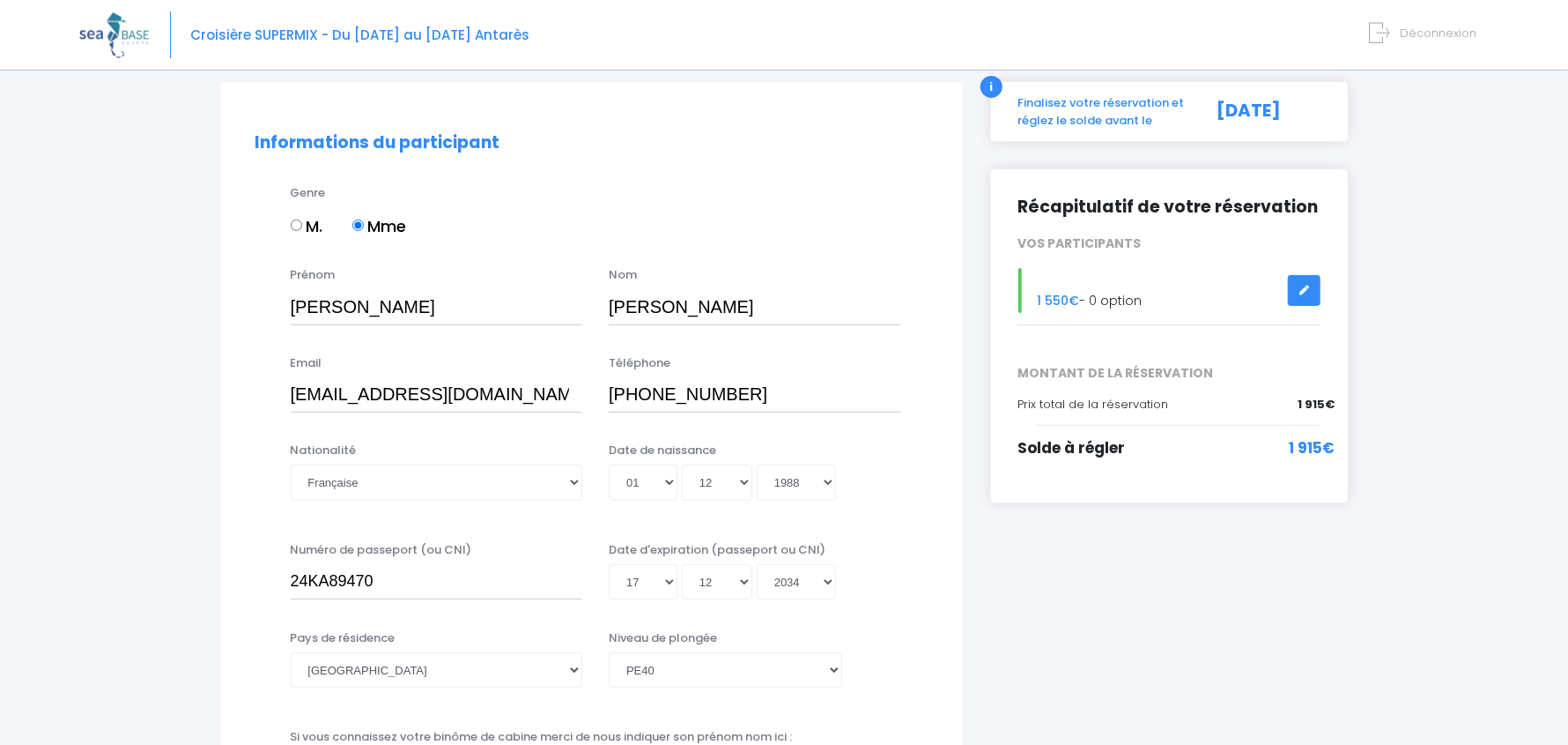
click at [1306, 290] on icon at bounding box center [1305, 290] width 12 height 0
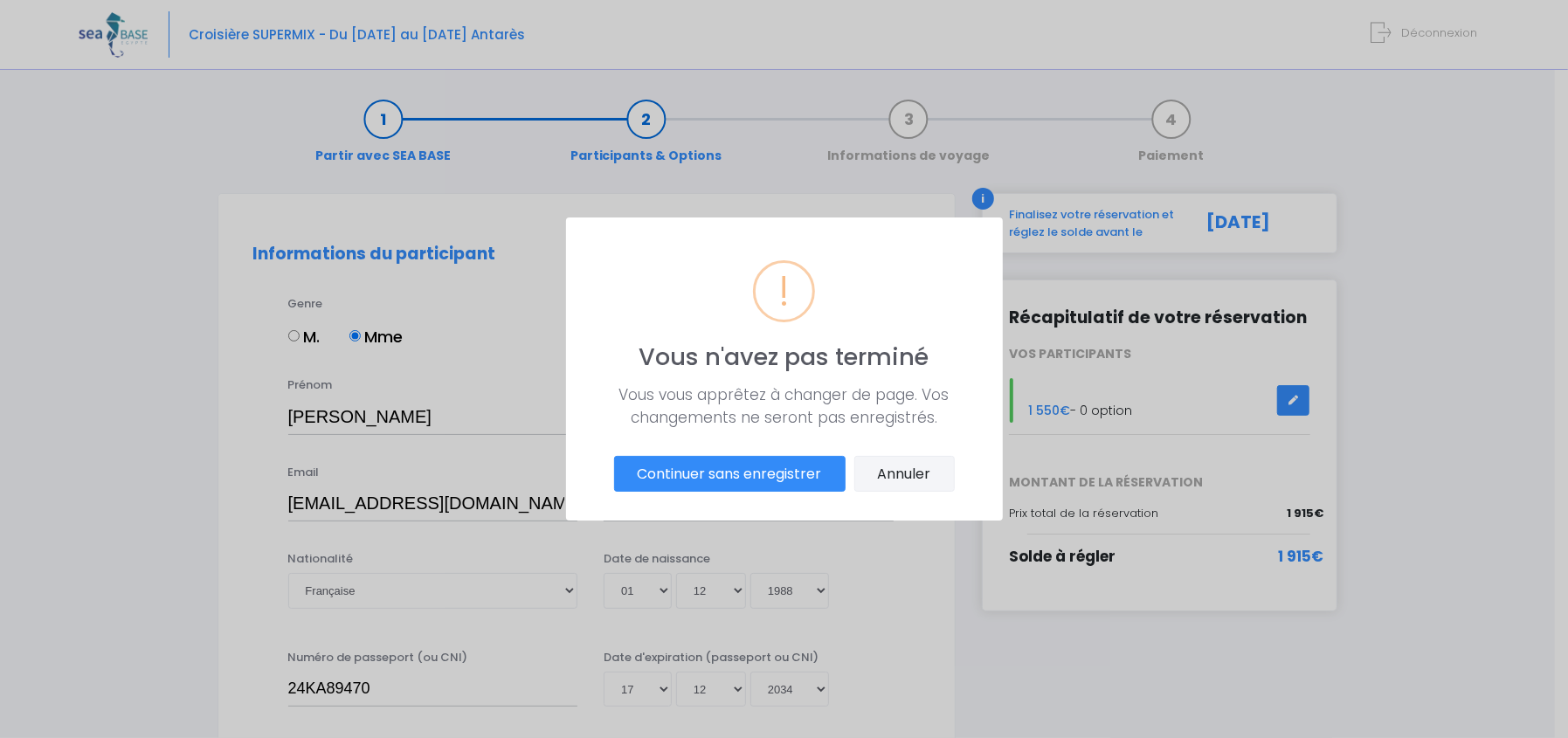
click at [899, 475] on button "Annuler" at bounding box center [904, 474] width 100 height 36
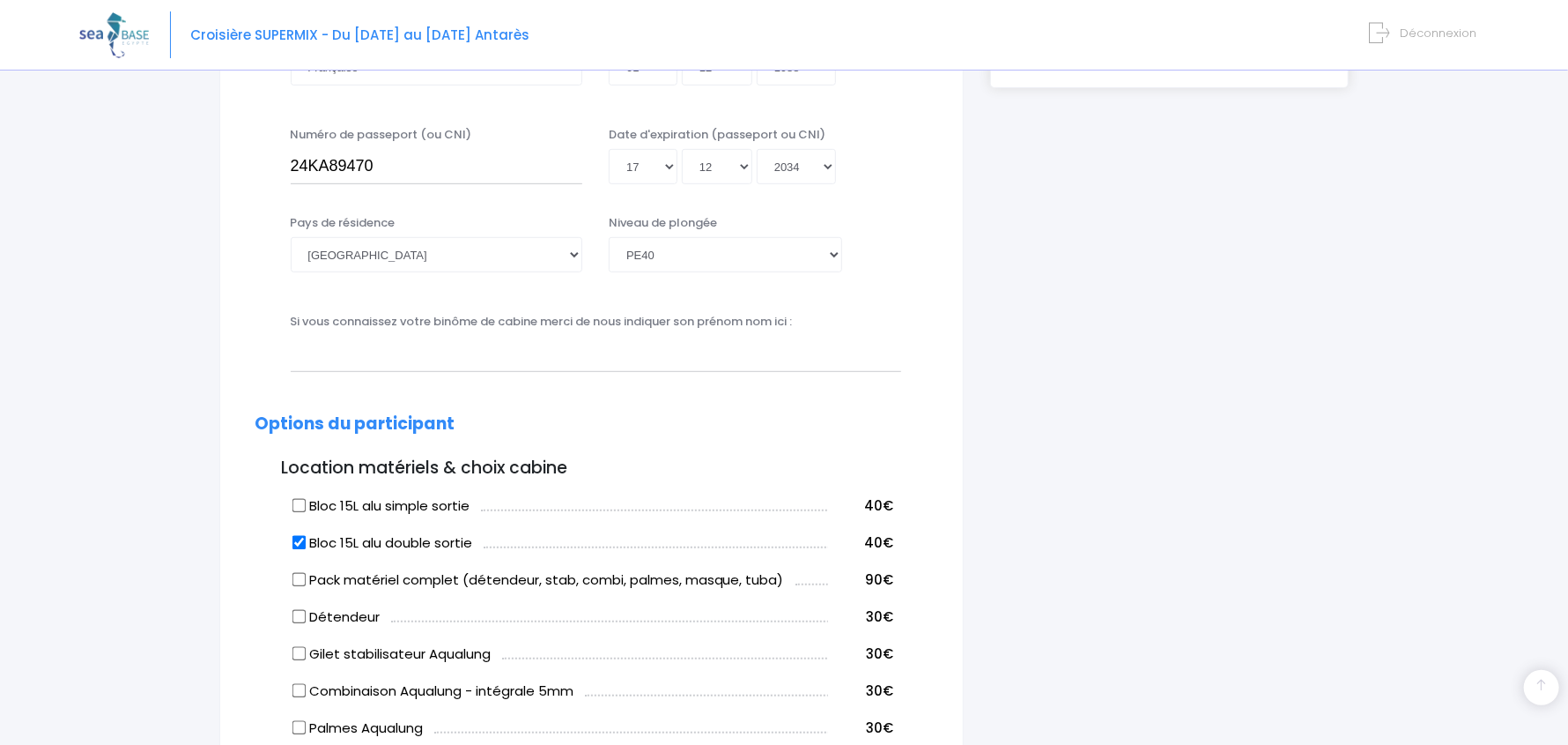
scroll to position [793, 0]
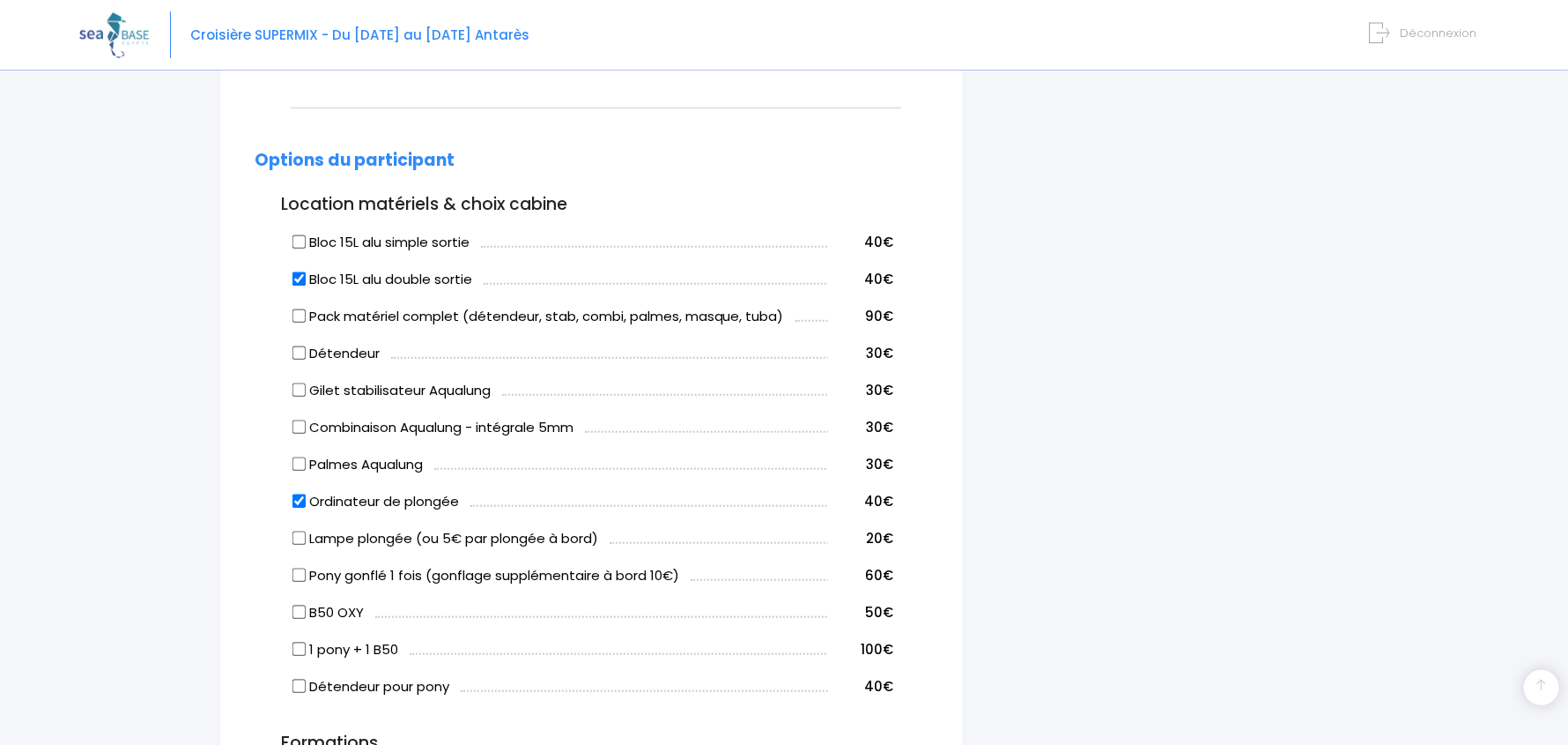
click at [294, 501] on input "Ordinateur de plongée" at bounding box center [299, 501] width 14 height 14
checkbox input "false"
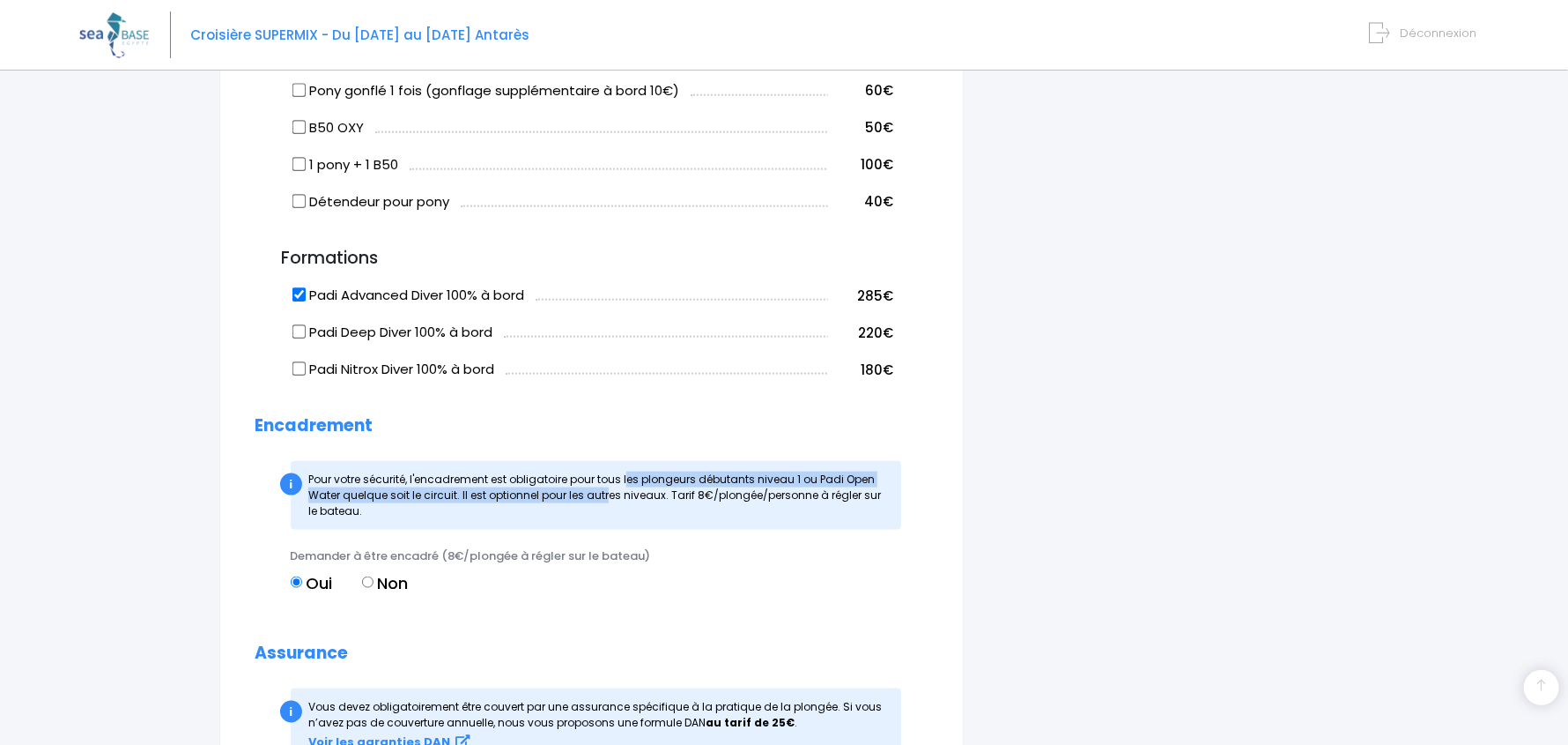
scroll to position [1321, 0]
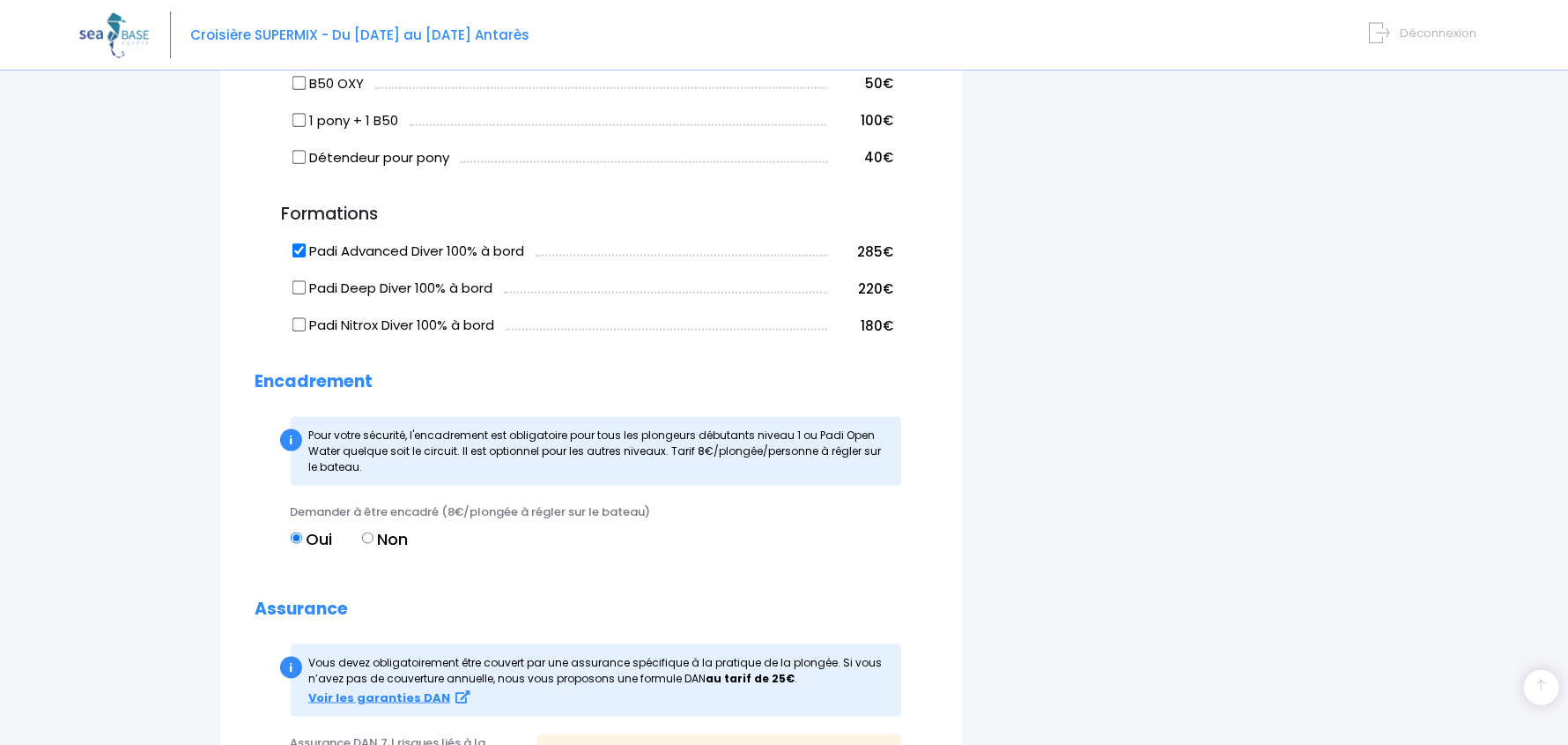
click at [382, 461] on div "i Pour votre sécurité, l'encadrement est obligatoire pour tous les plongeurs dé…" at bounding box center [596, 450] width 611 height 68
drag, startPoint x: 819, startPoint y: 430, endPoint x: 342, endPoint y: 454, distance: 477.6
click at [342, 454] on span "Pour votre sécurité, l'encadrement est obligatoire pour tous les plongeurs débu…" at bounding box center [595, 450] width 573 height 47
click at [460, 456] on div "i Pour votre sécurité, l'encadrement est obligatoire pour tous les plongeurs dé…" at bounding box center [596, 450] width 611 height 68
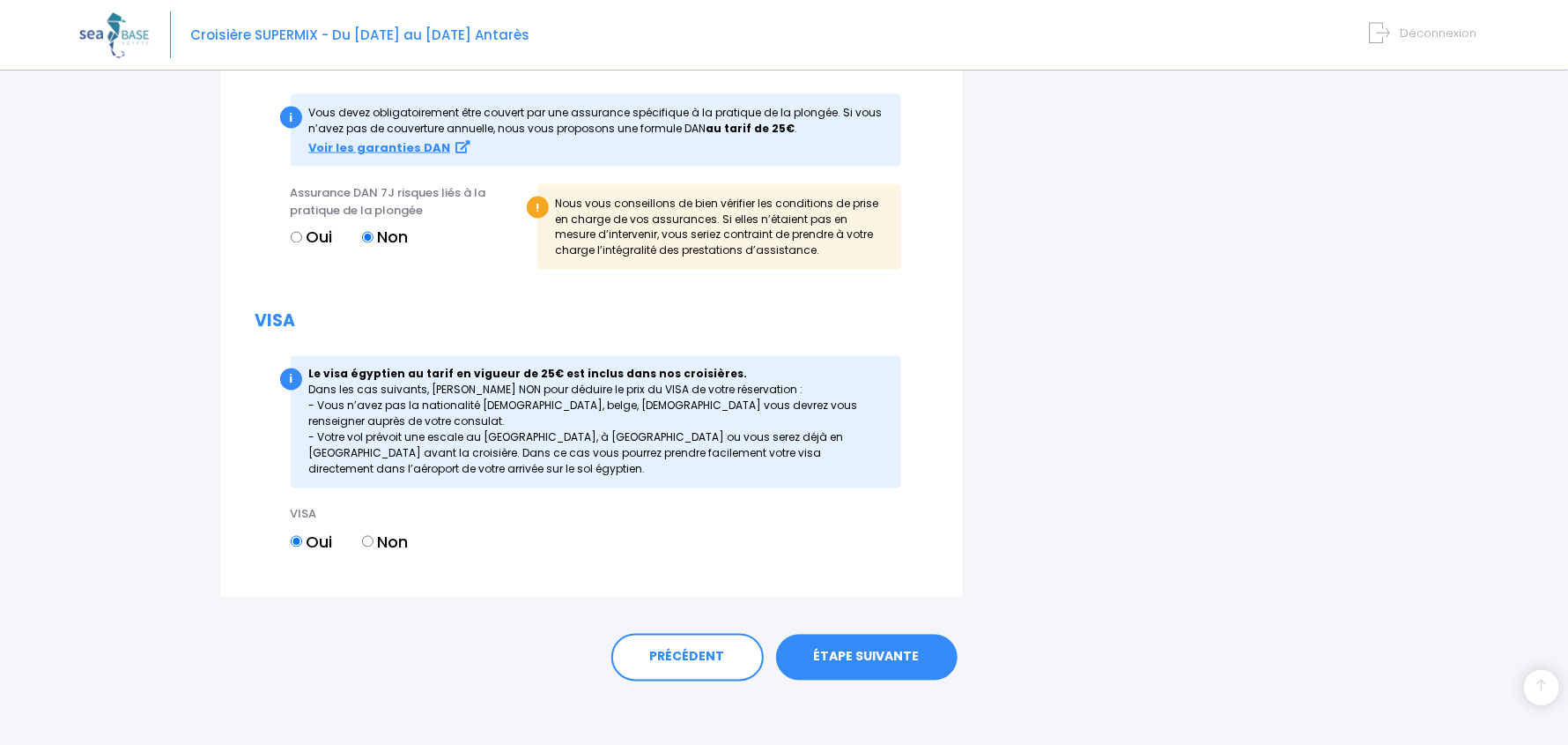
scroll to position [1877, 0]
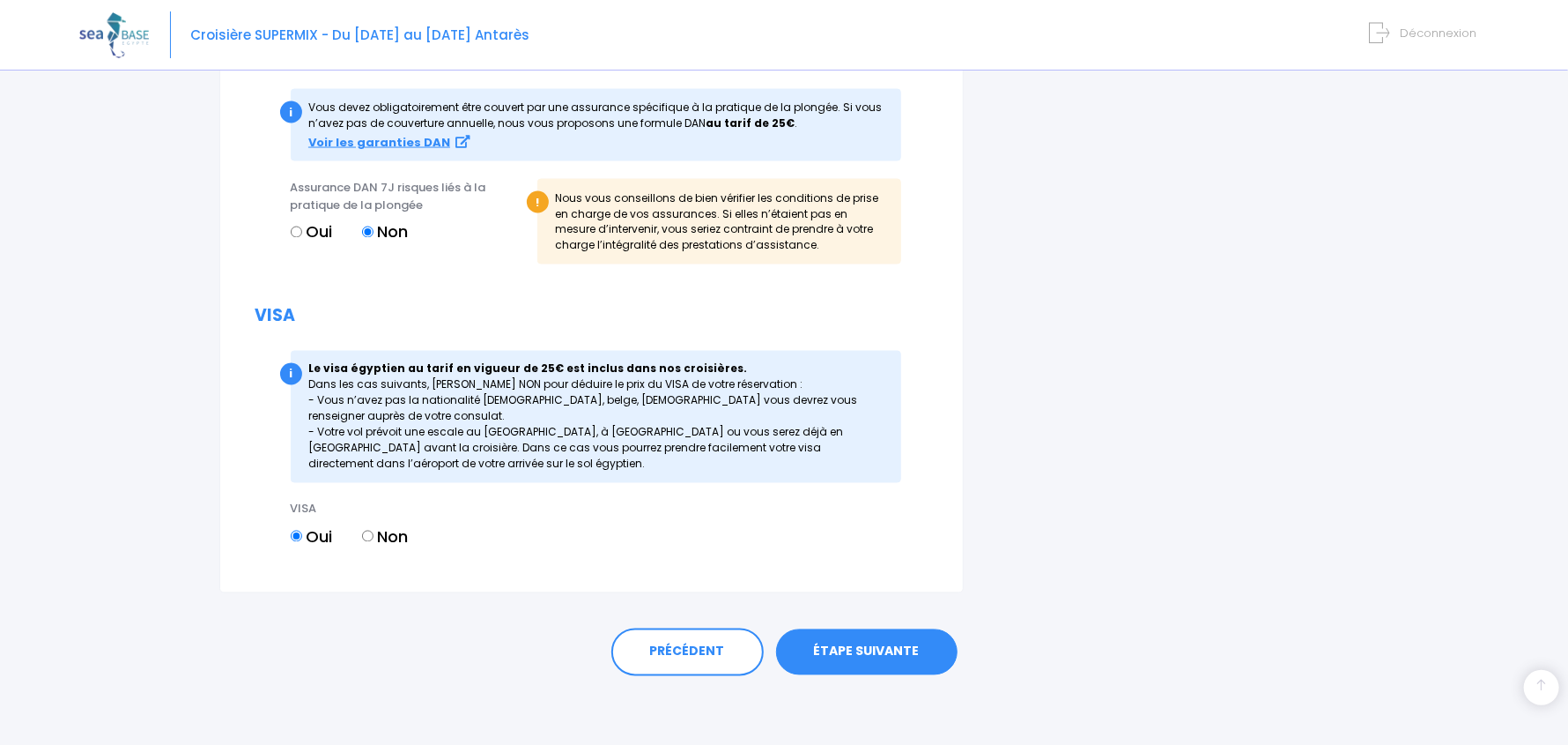
click at [854, 651] on link "ÉTAPE SUIVANTE" at bounding box center [867, 652] width 181 height 46
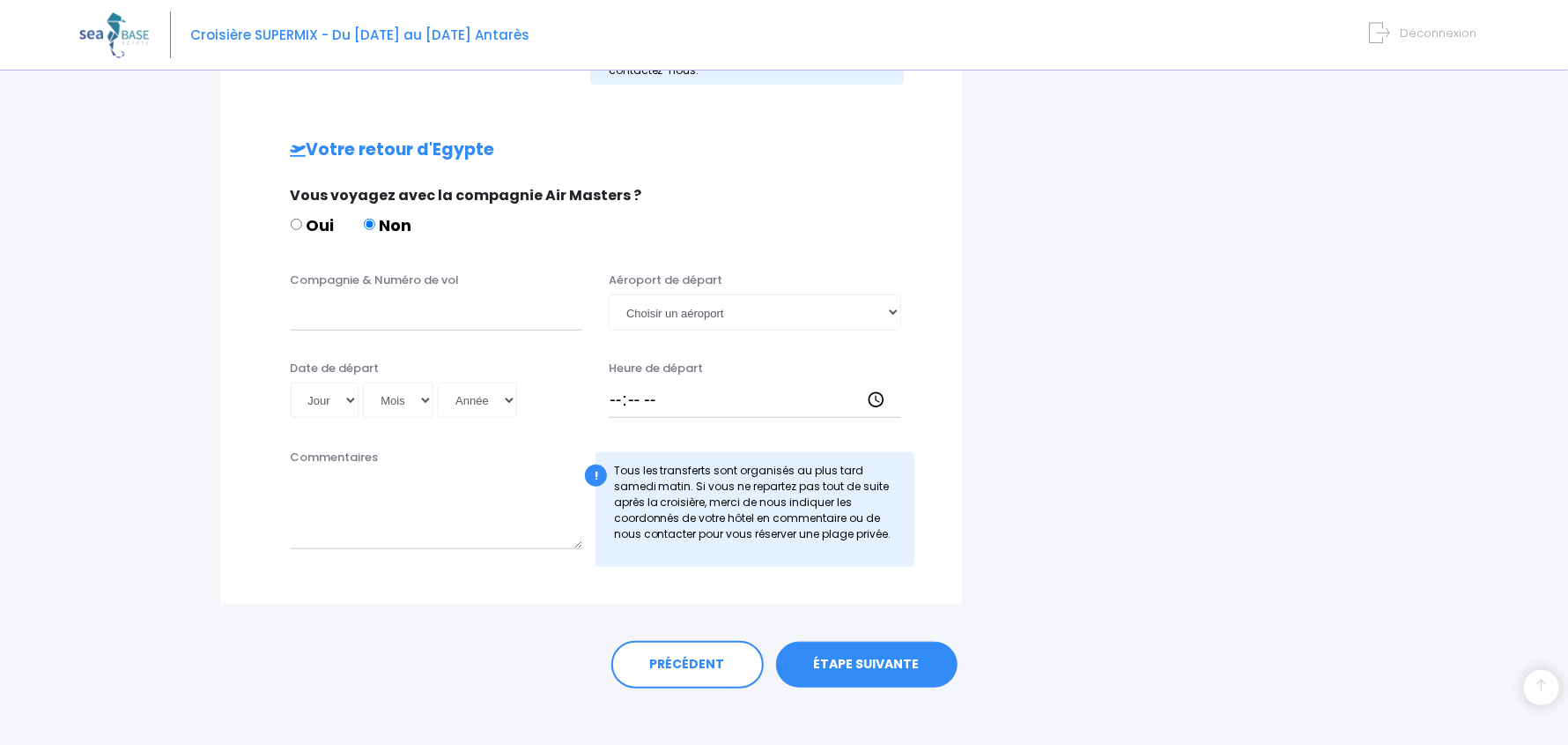
scroll to position [803, 0]
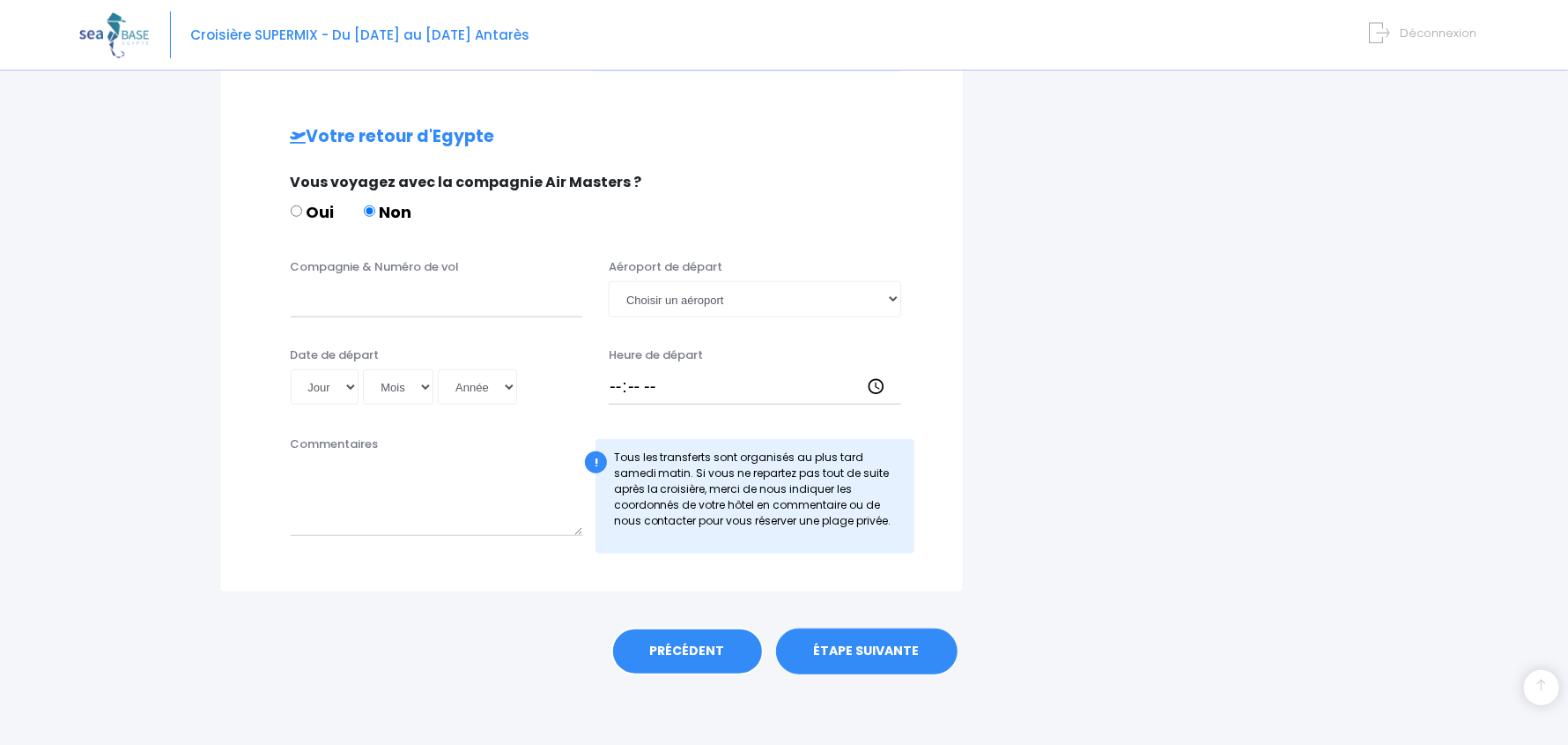
click at [689, 646] on link "PRÉCÉDENT" at bounding box center [688, 652] width 153 height 48
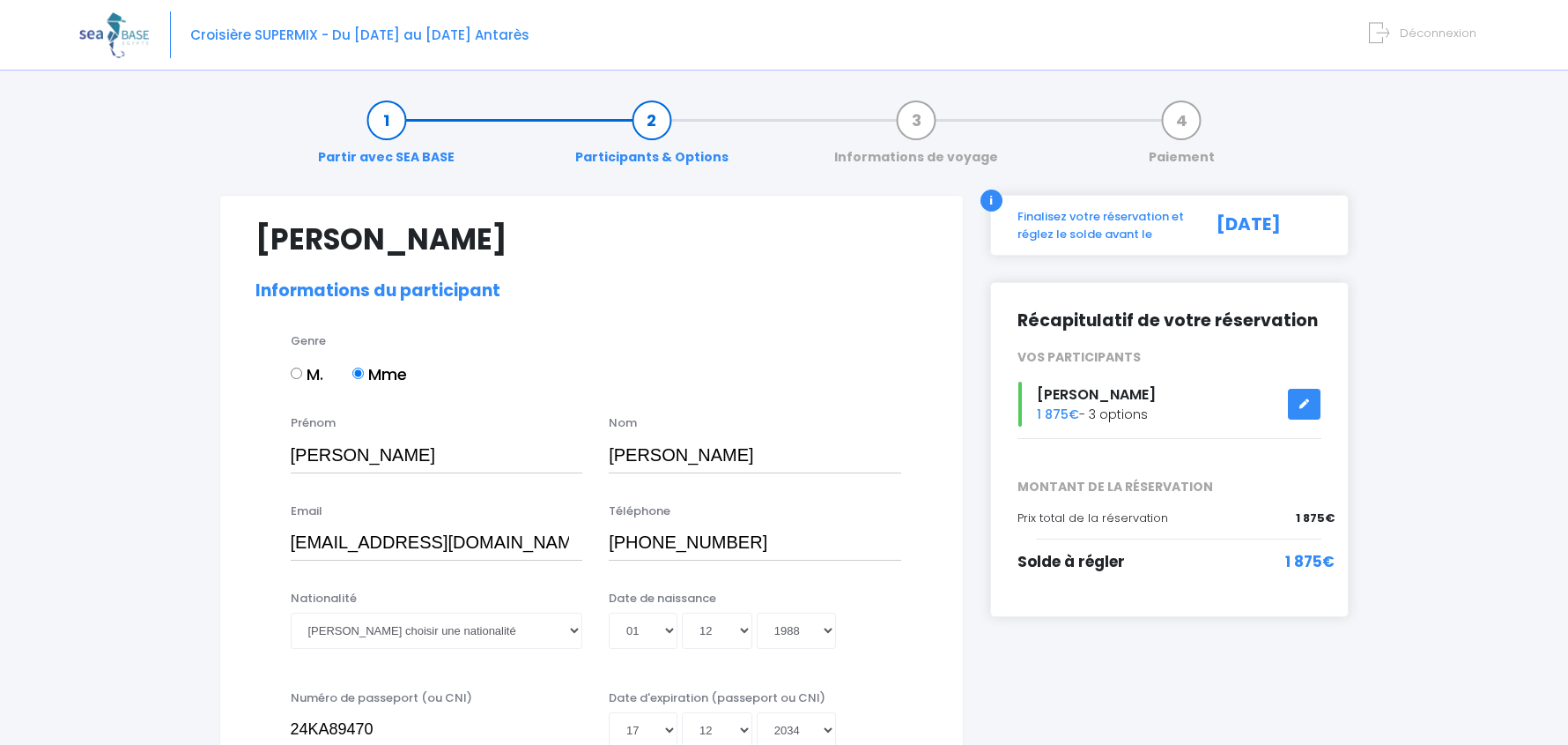
select select "PE40"
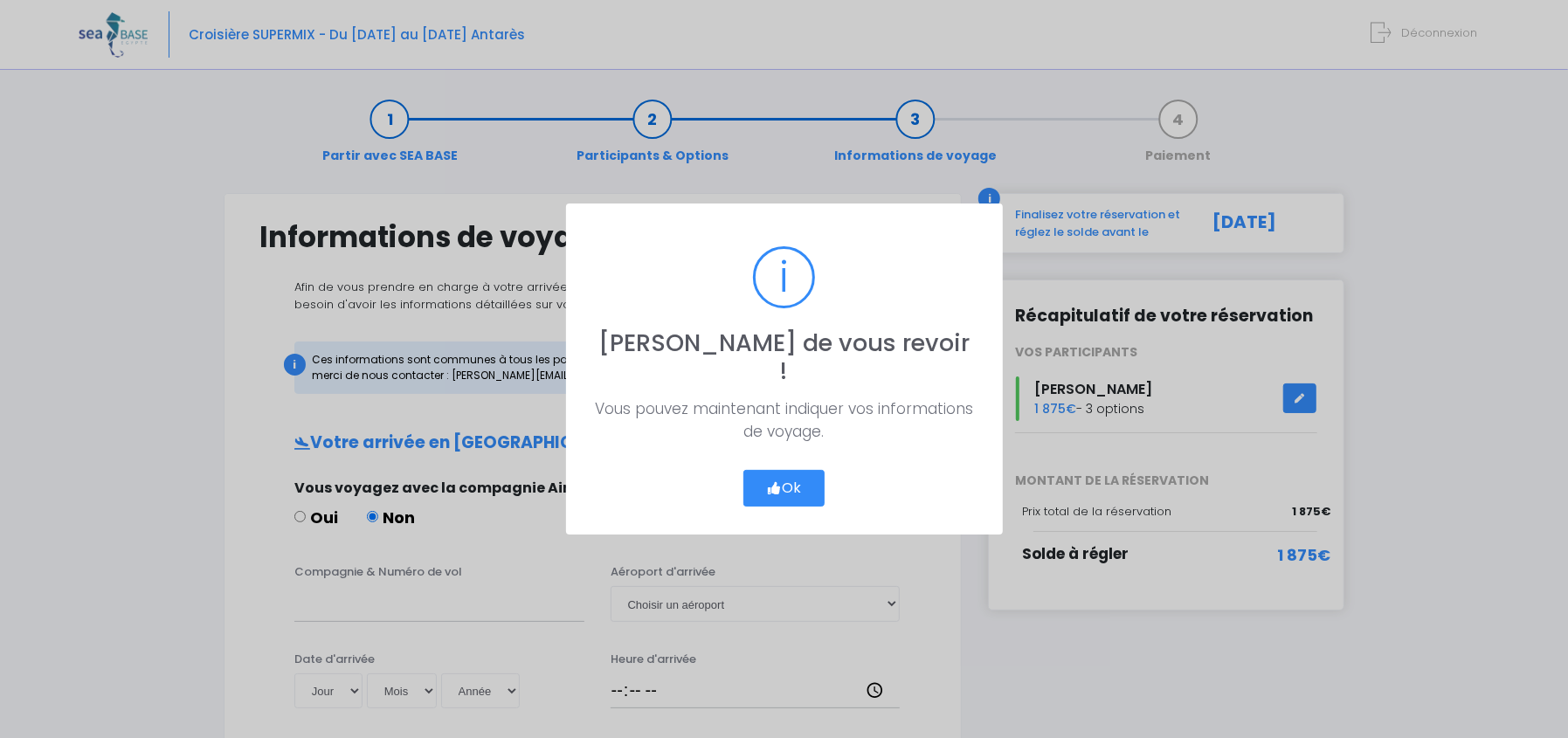
click at [795, 470] on button "Ok" at bounding box center [784, 487] width 83 height 36
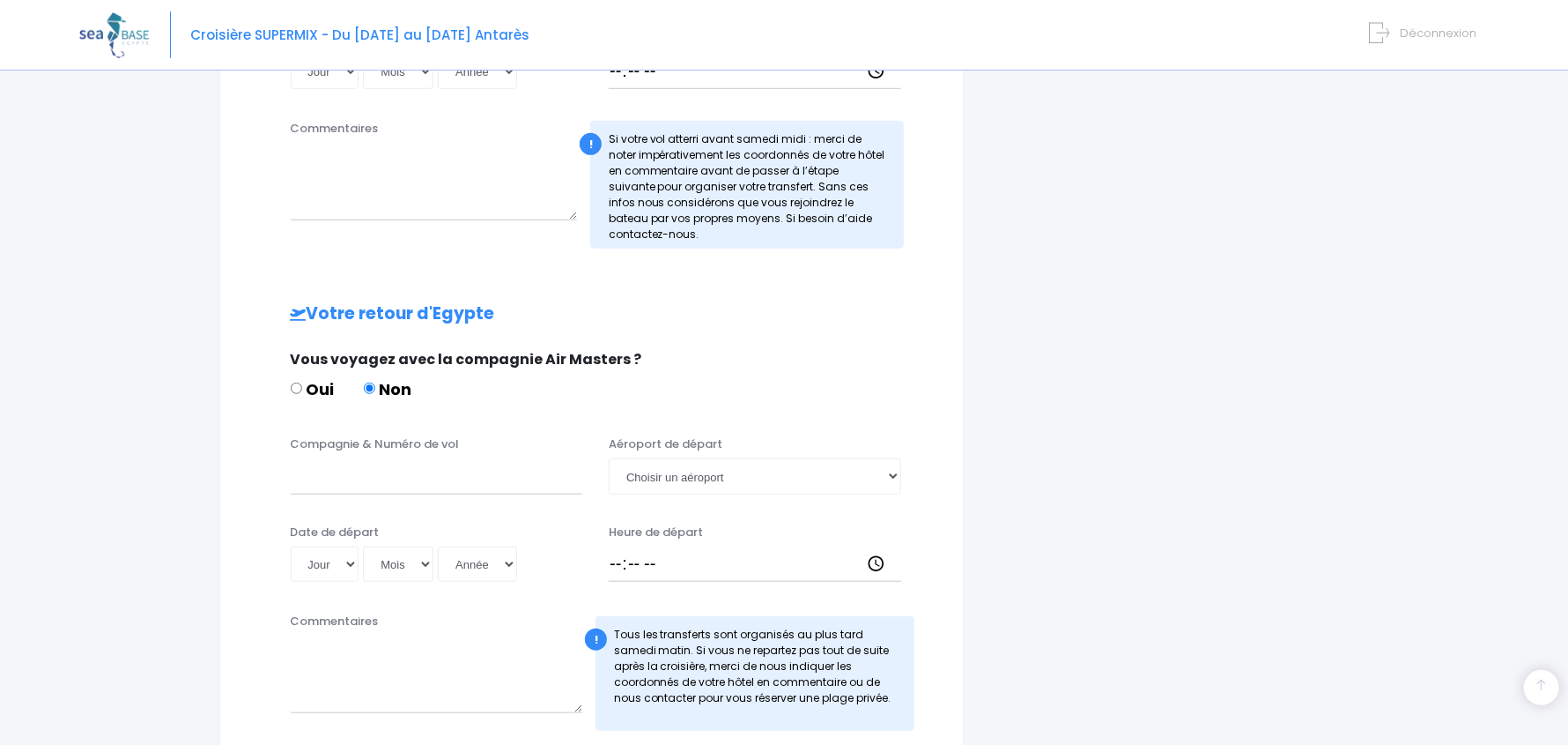
scroll to position [803, 0]
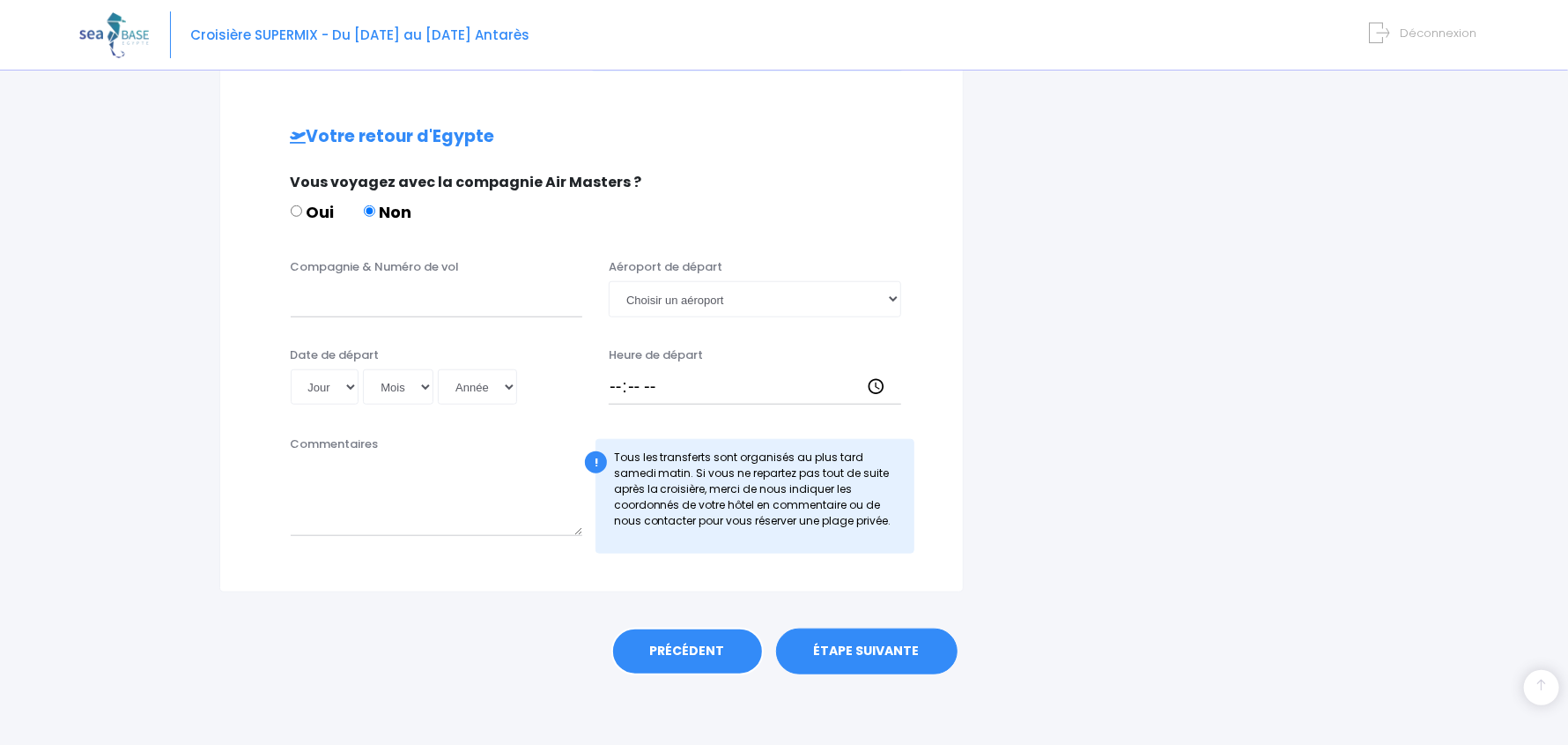
click at [704, 648] on link "PRÉCÉDENT" at bounding box center [688, 652] width 153 height 48
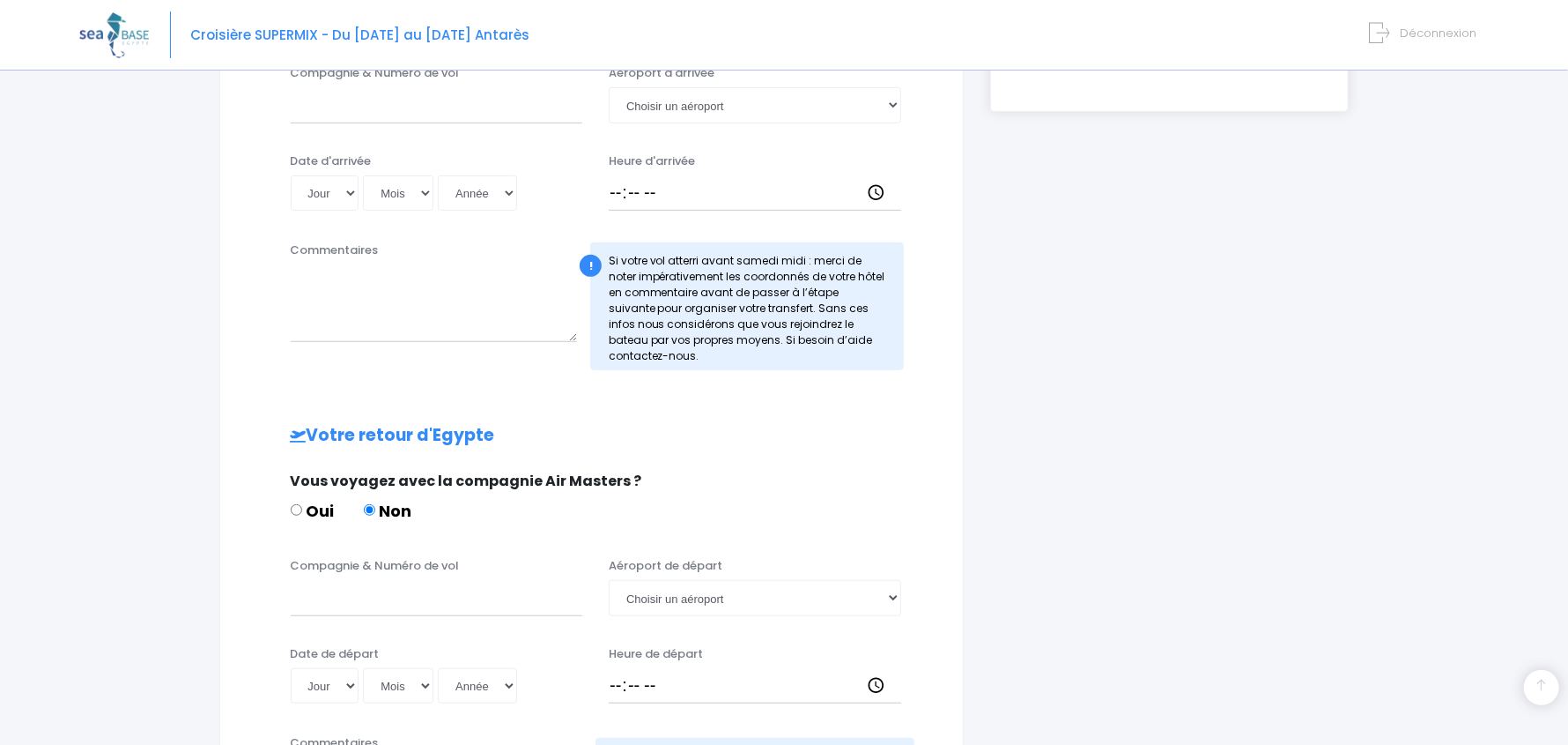
scroll to position [98, 0]
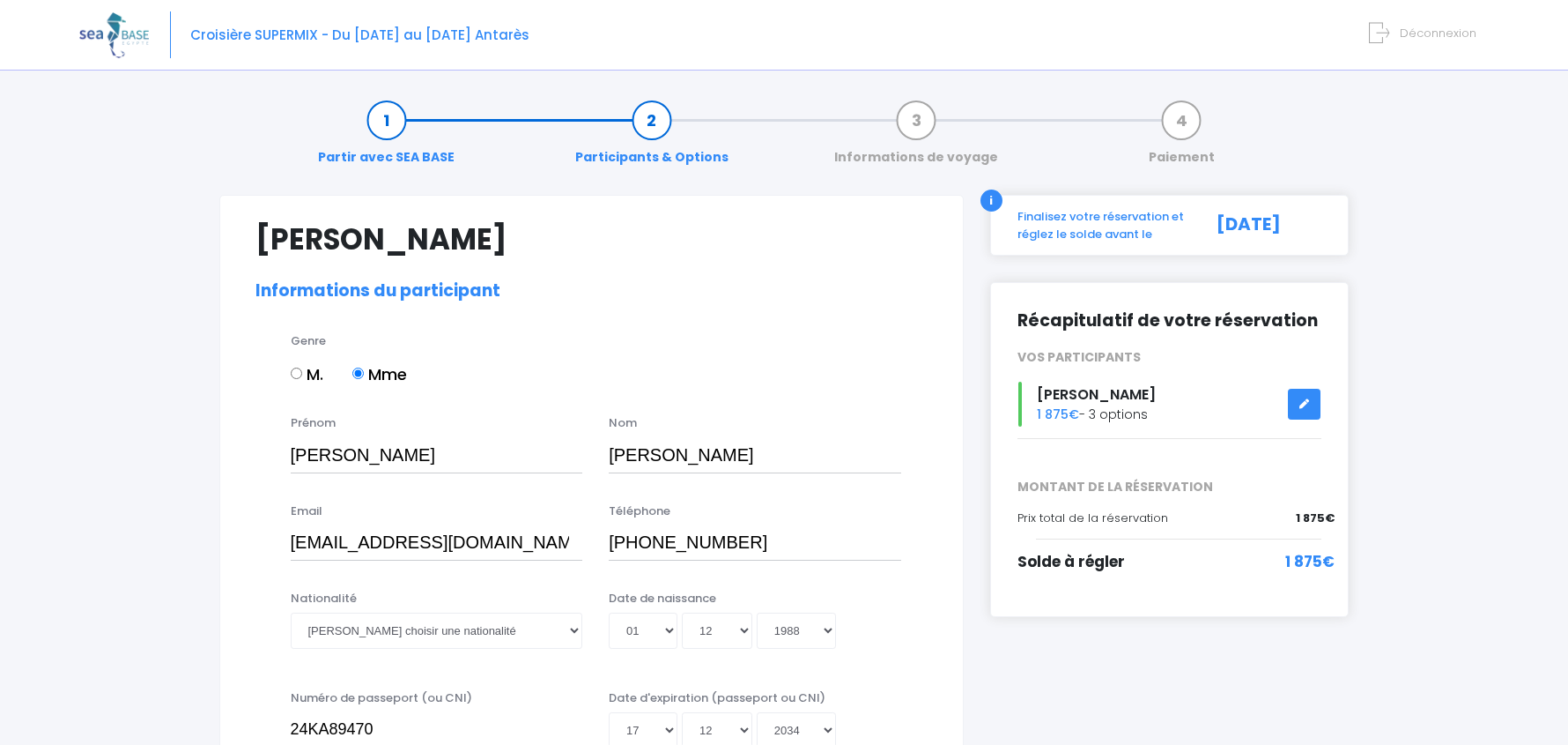
select select "PE40"
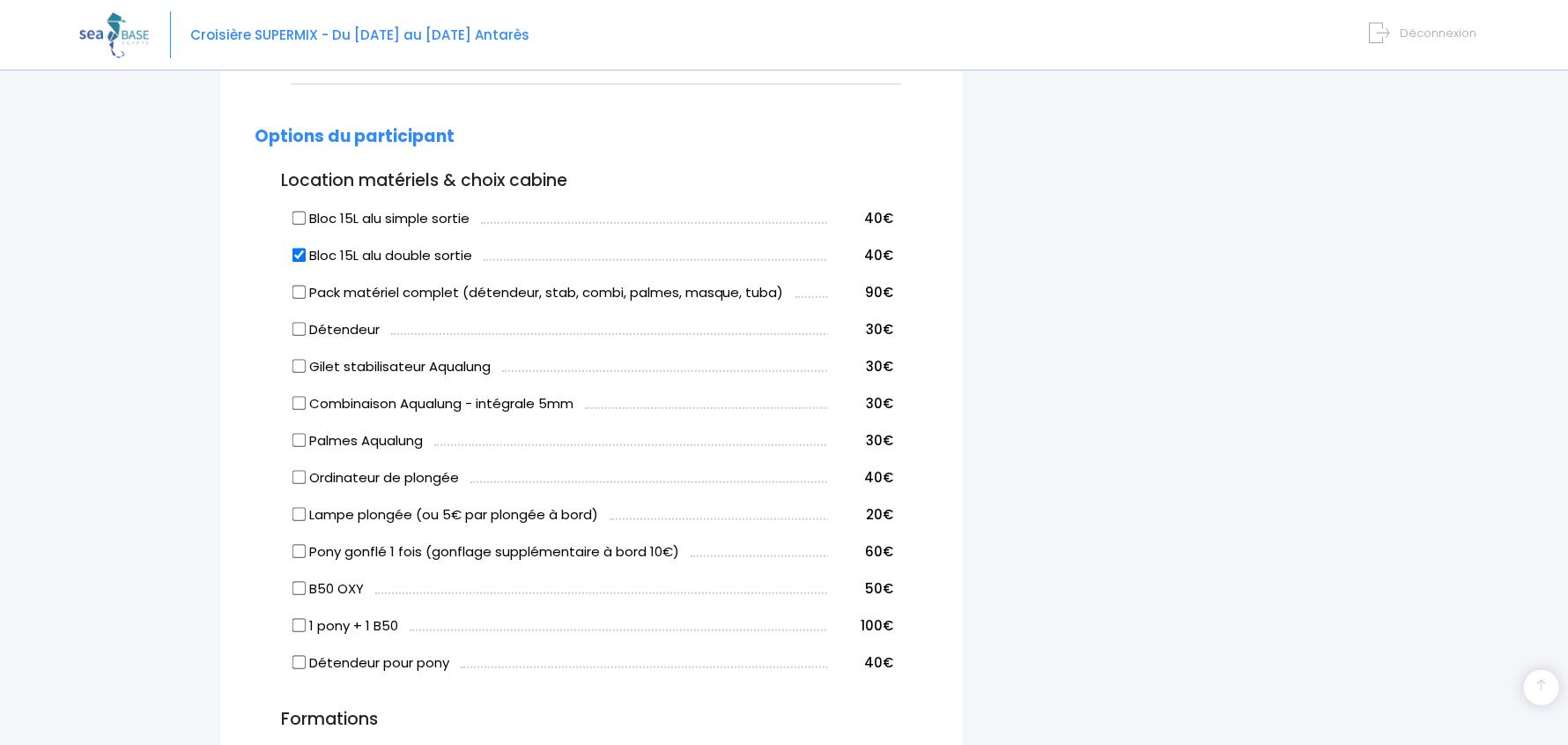
scroll to position [881, 0]
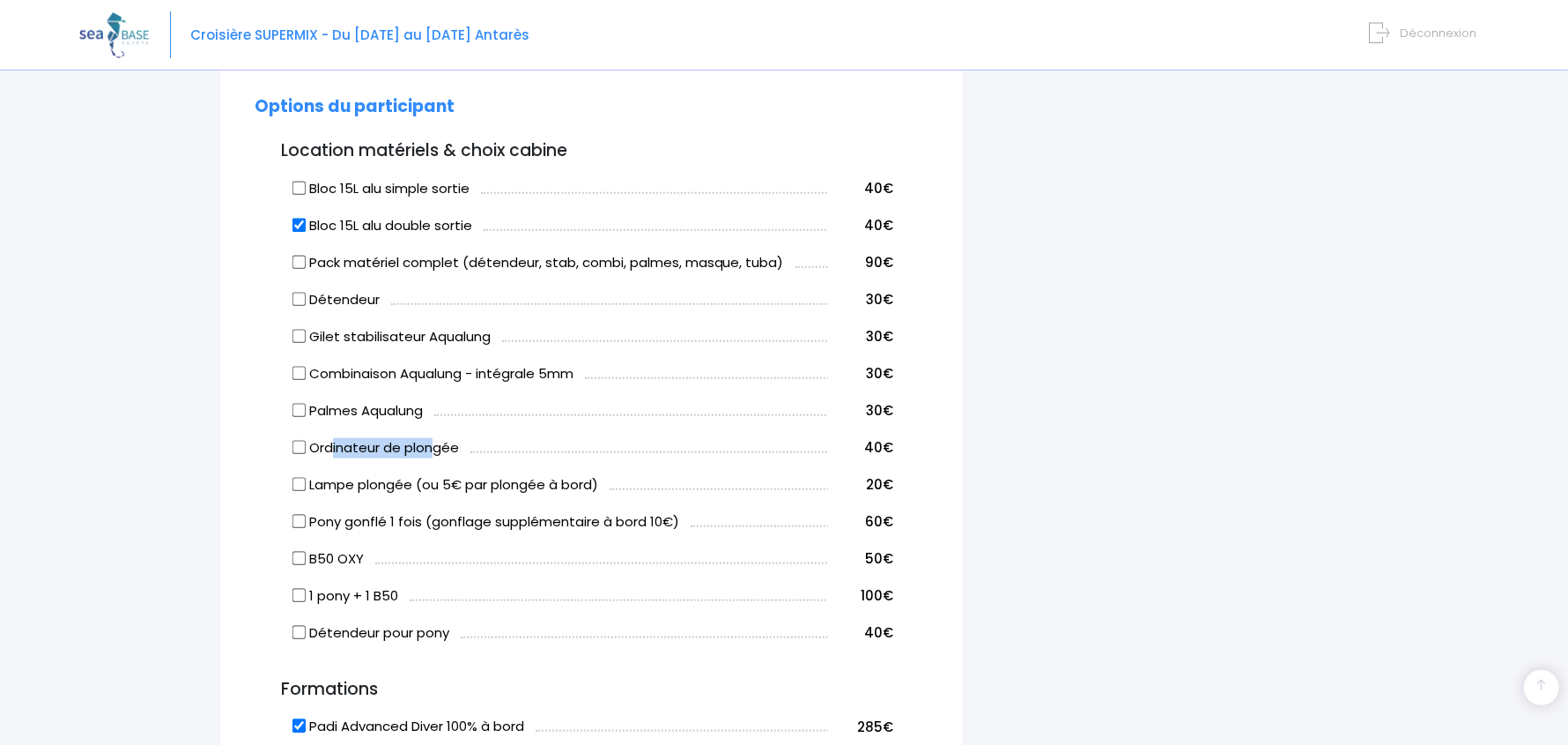
drag, startPoint x: 329, startPoint y: 444, endPoint x: 428, endPoint y: 446, distance: 99.0
click at [428, 446] on label "Ordinateur de plongée" at bounding box center [376, 448] width 166 height 20
drag, startPoint x: 325, startPoint y: 482, endPoint x: 457, endPoint y: 486, distance: 132.1
click at [457, 486] on label "Lampe plongée (ou 5€ par plongée à bord)" at bounding box center [445, 485] width 304 height 20
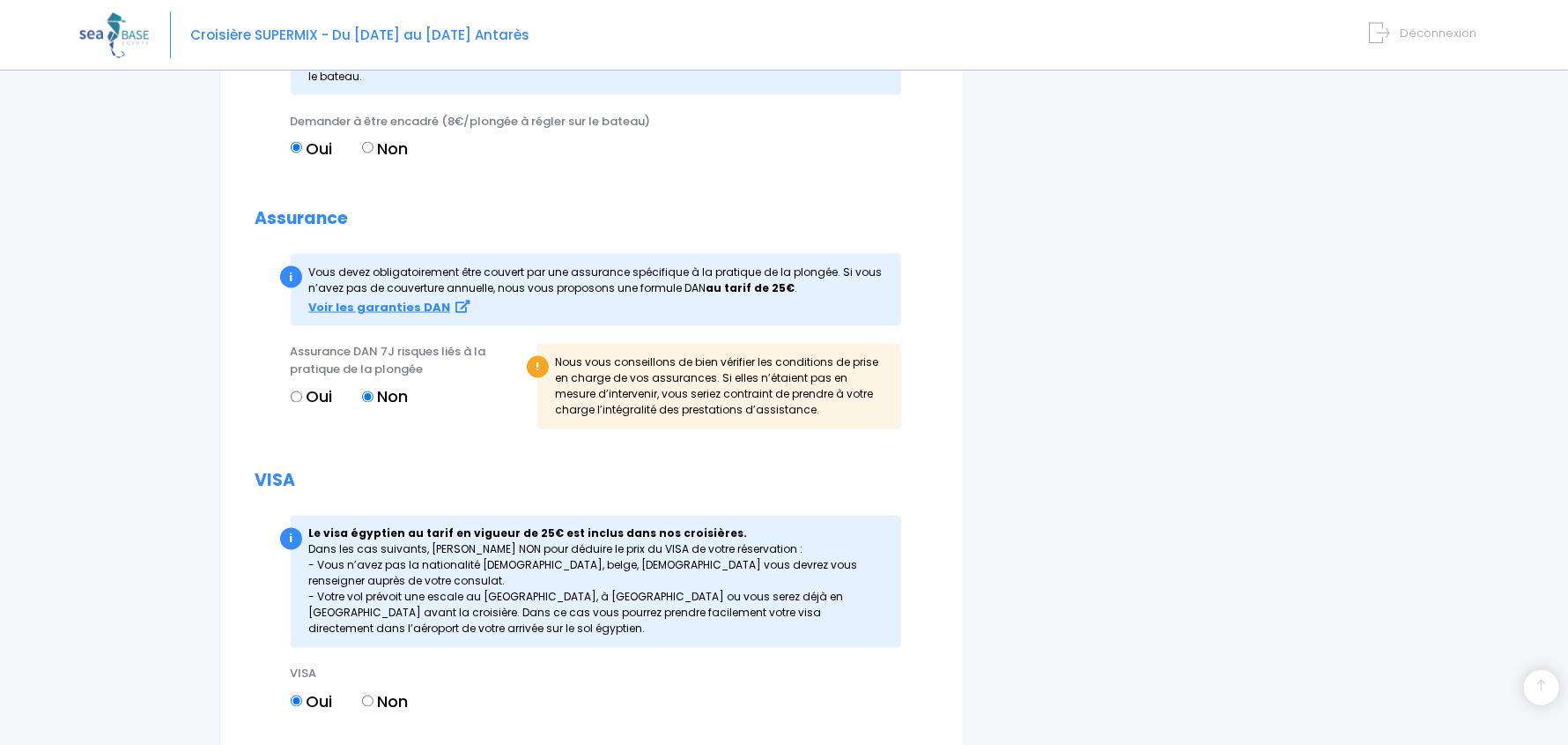
scroll to position [1762, 0]
